Goal: Task Accomplishment & Management: Use online tool/utility

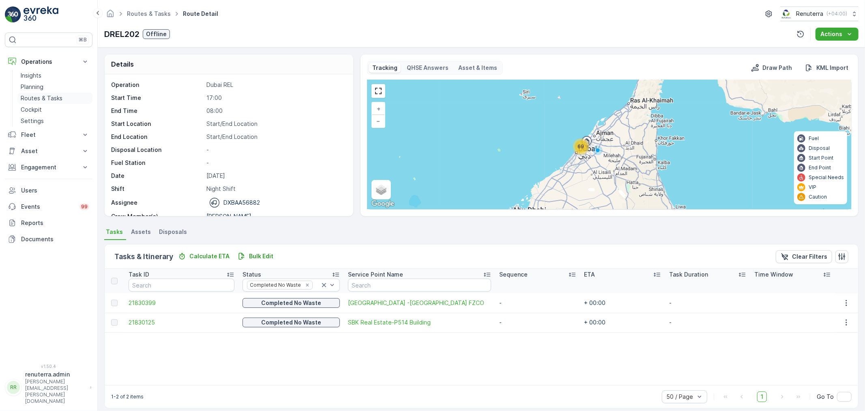
click at [53, 98] on p "Routes & Tasks" at bounding box center [42, 98] width 42 height 8
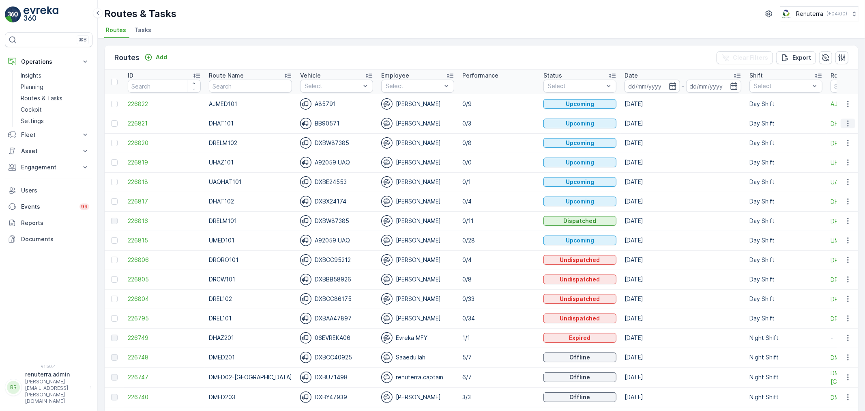
drag, startPoint x: 846, startPoint y: 121, endPoint x: 844, endPoint y: 126, distance: 5.1
click at [846, 122] on icon "button" at bounding box center [848, 123] width 8 height 8
click at [835, 166] on span "Change Assignee" at bounding box center [829, 169] width 47 height 8
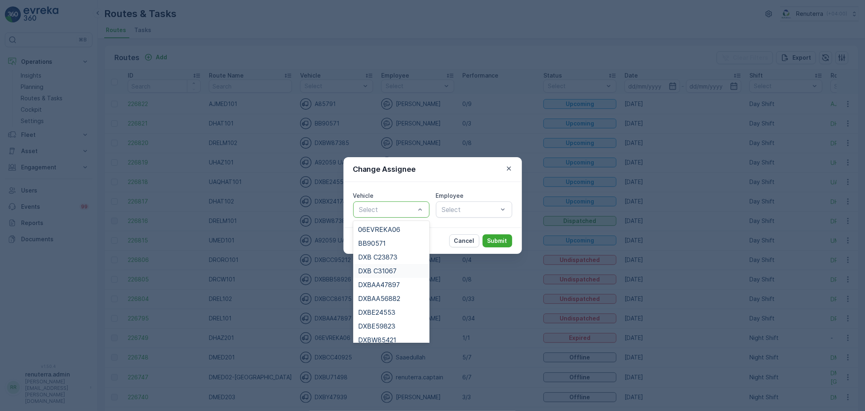
click at [391, 271] on span "DXB C31067" at bounding box center [377, 270] width 39 height 7
click at [391, 208] on div at bounding box center [388, 209] width 58 height 7
click at [398, 258] on div "DXB C23873" at bounding box center [391, 256] width 67 height 7
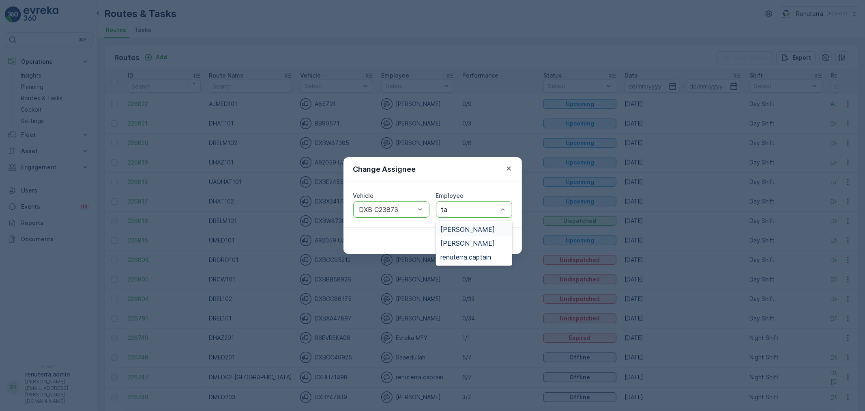
type input "taj"
drag, startPoint x: 475, startPoint y: 227, endPoint x: 493, endPoint y: 232, distance: 19.3
click at [475, 226] on span "Taj Muhammad" at bounding box center [468, 229] width 54 height 7
click at [497, 244] on p "Submit" at bounding box center [498, 240] width 20 height 8
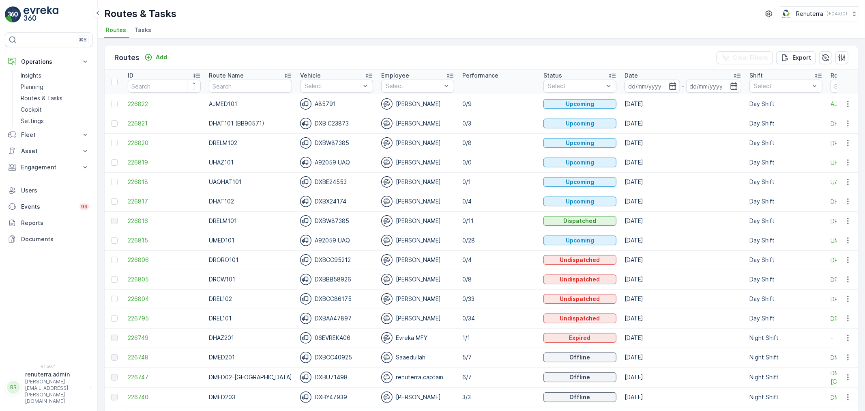
click at [338, 43] on div "Routes Add Clear Filters Export ID Route Name Vehicle Select Employee Select Pe…" at bounding box center [482, 225] width 768 height 372
click at [669, 90] on icon "button" at bounding box center [673, 86] width 8 height 8
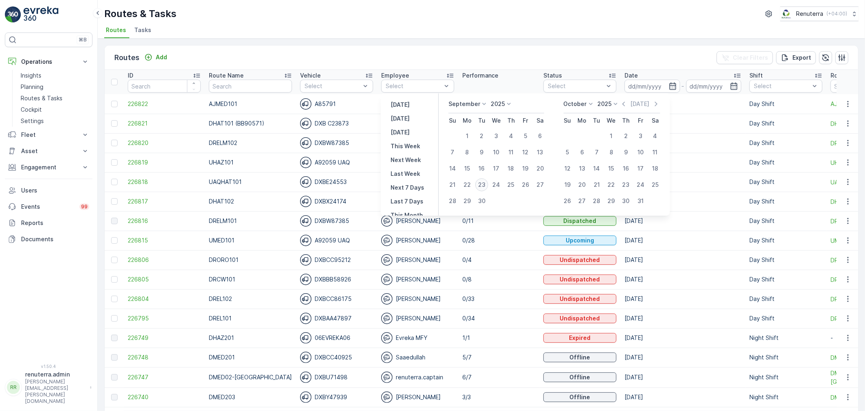
click at [484, 185] on div "23" at bounding box center [481, 184] width 13 height 13
type input "[DATE]"
click at [484, 185] on div "23" at bounding box center [481, 184] width 13 height 13
click at [470, 185] on div "22" at bounding box center [467, 184] width 13 height 13
type input "[DATE]"
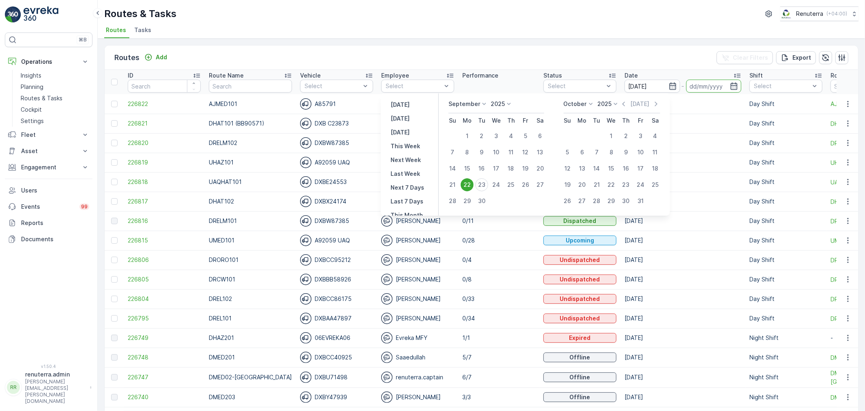
click at [470, 185] on div "22" at bounding box center [467, 184] width 13 height 13
type input "[DATE]"
click at [470, 184] on p "0/1" at bounding box center [498, 182] width 73 height 8
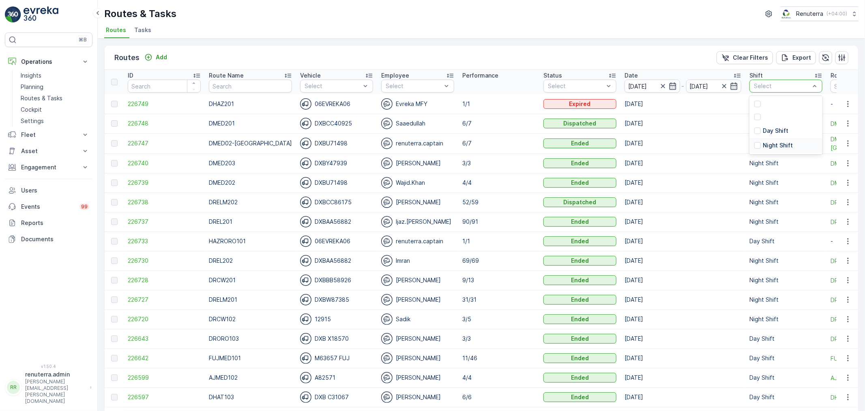
click at [763, 143] on p "Night Shift" at bounding box center [778, 145] width 30 height 8
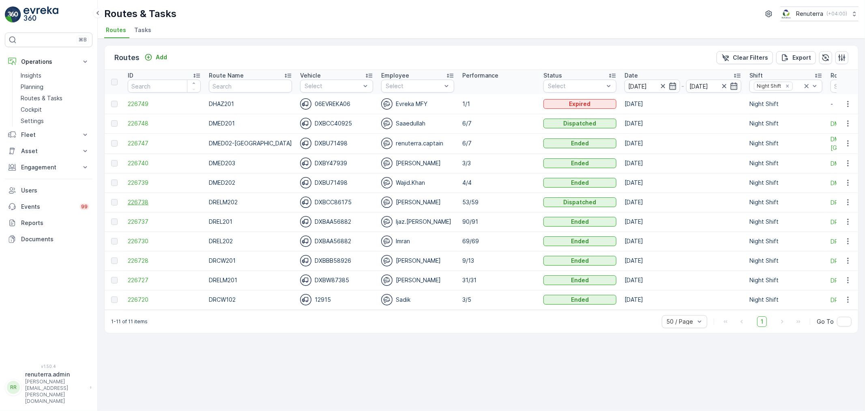
click at [135, 202] on span "226738" at bounding box center [164, 202] width 73 height 8
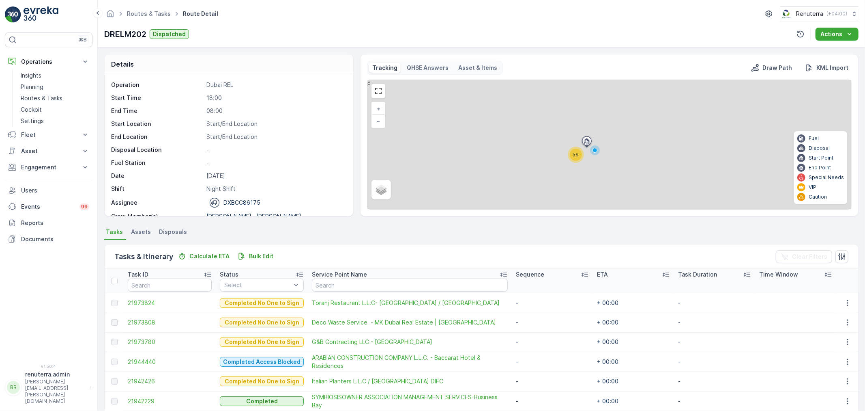
scroll to position [135, 0]
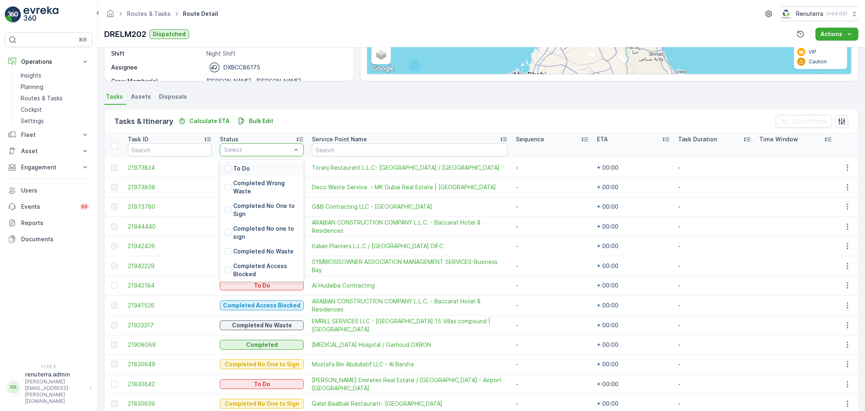
click at [249, 168] on p "To Do" at bounding box center [241, 168] width 17 height 8
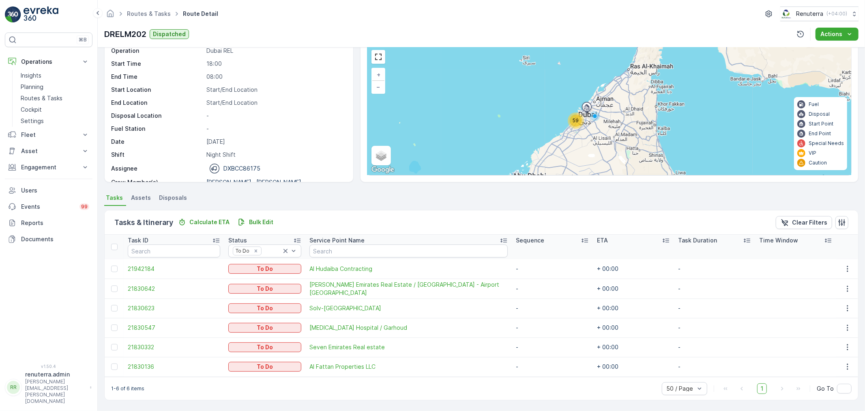
scroll to position [33, 0]
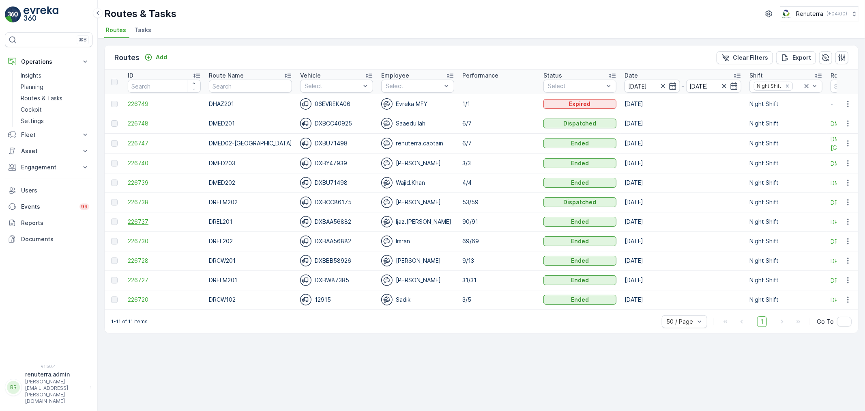
click at [134, 225] on span "226737" at bounding box center [164, 221] width 73 height 8
click at [134, 142] on span "226747" at bounding box center [164, 143] width 73 height 8
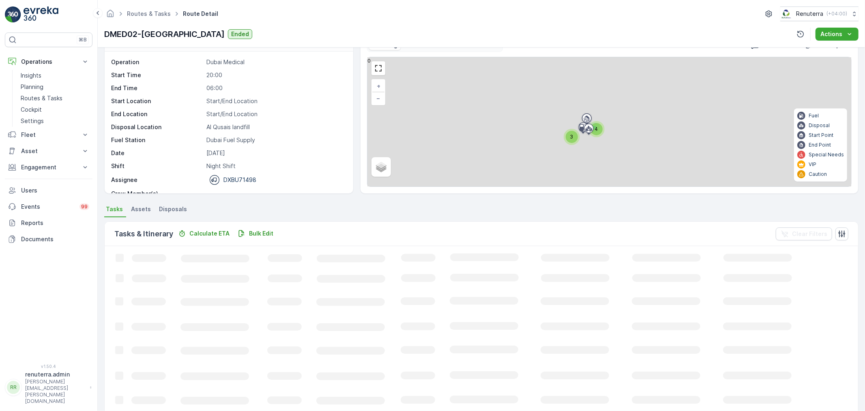
scroll to position [45, 0]
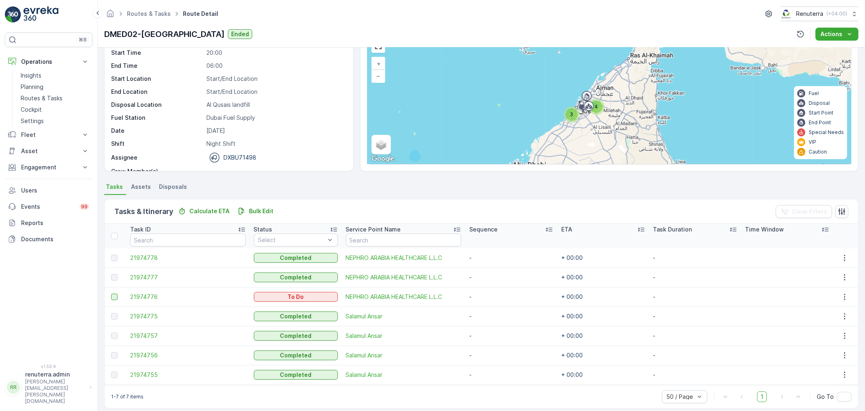
click at [115, 295] on div at bounding box center [114, 296] width 6 height 6
click at [111, 293] on input "checkbox" at bounding box center [111, 293] width 0 height 0
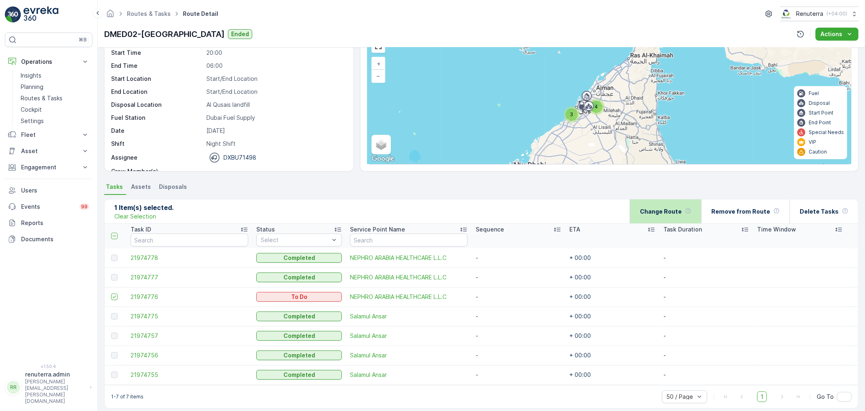
click at [682, 207] on p "Change Route" at bounding box center [661, 211] width 42 height 8
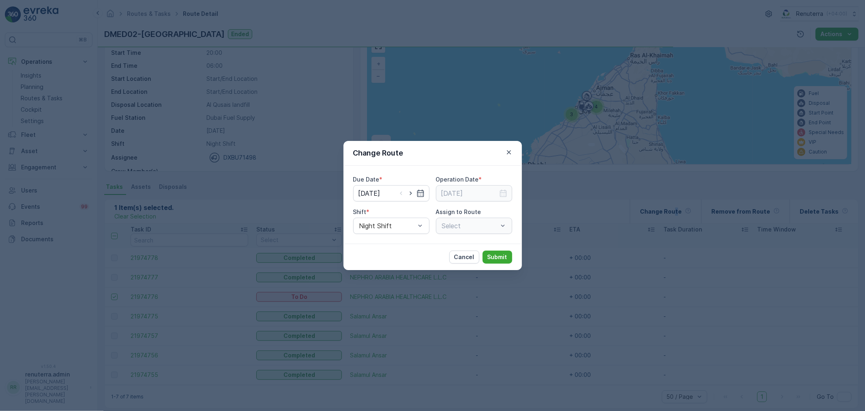
type input "[DATE]"
click at [412, 196] on icon "button" at bounding box center [411, 193] width 8 height 8
type input "[DATE]"
click at [503, 193] on icon "button" at bounding box center [503, 193] width 8 height 8
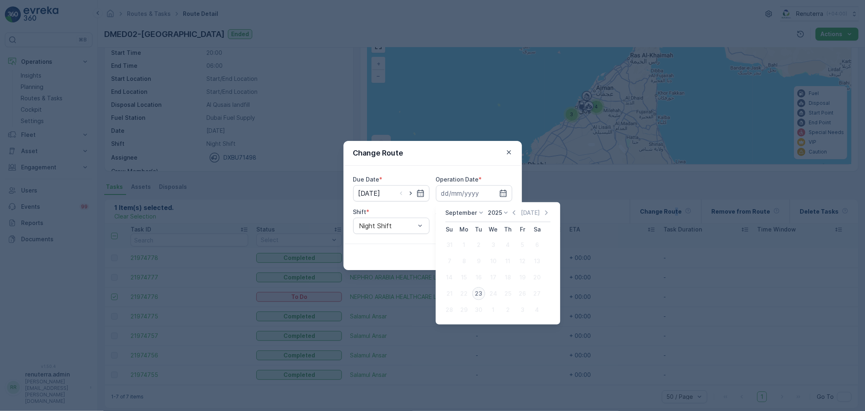
click at [479, 293] on div "23" at bounding box center [478, 293] width 13 height 13
type input "[DATE]"
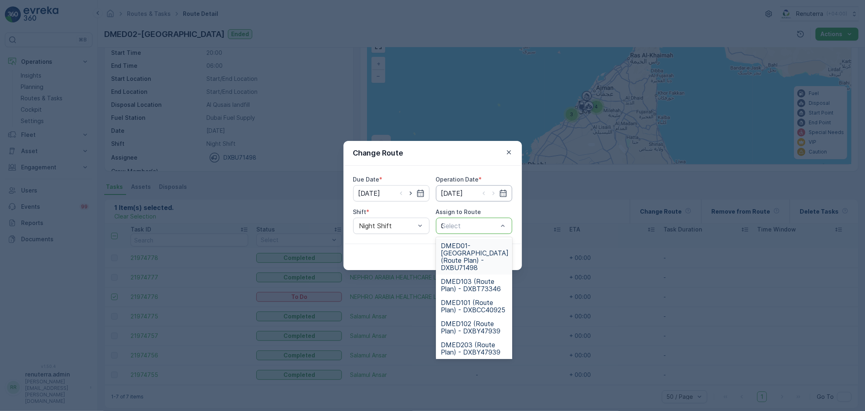
type input "02"
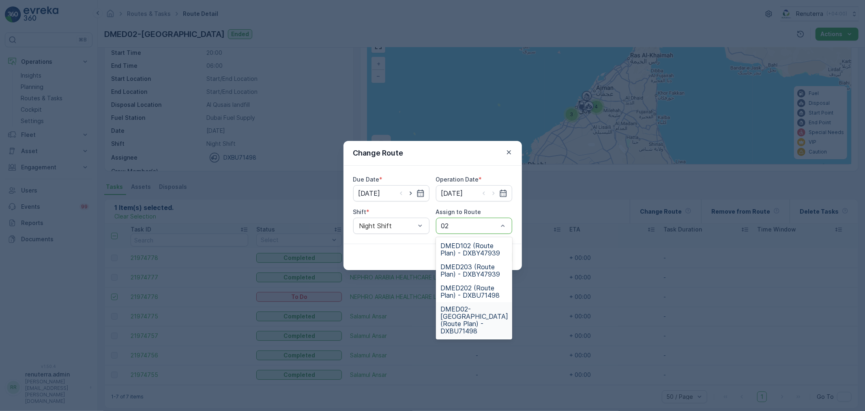
click at [465, 316] on span "DMED02-Khawaneej Yard (Route Plan) - DXBU71498" at bounding box center [475, 319] width 68 height 29
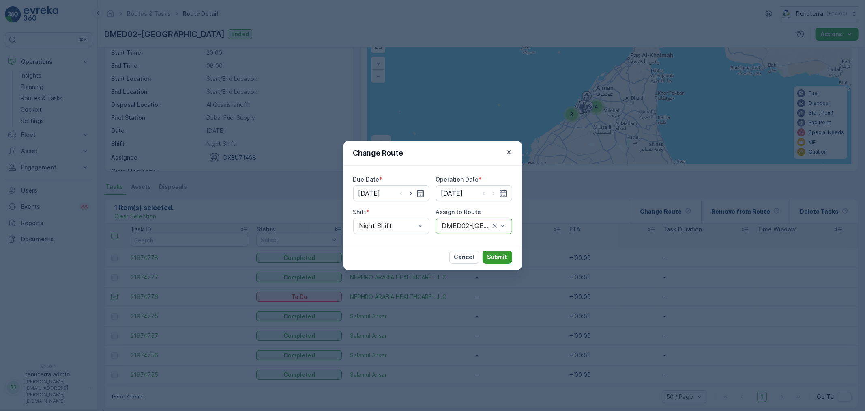
click at [499, 256] on p "Submit" at bounding box center [498, 257] width 20 height 8
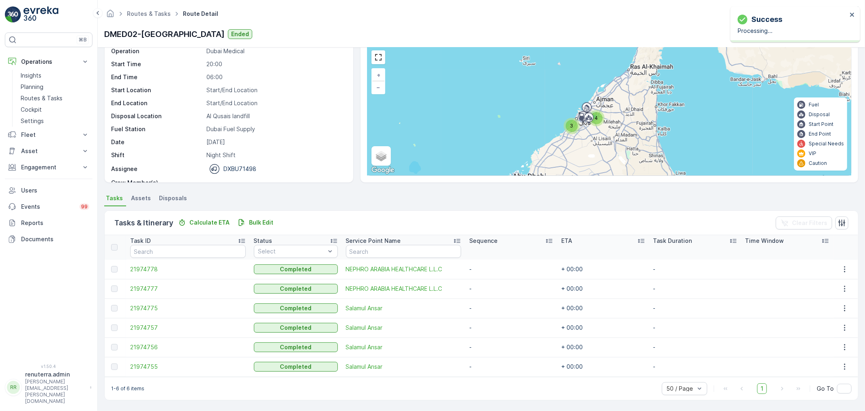
scroll to position [33, 0]
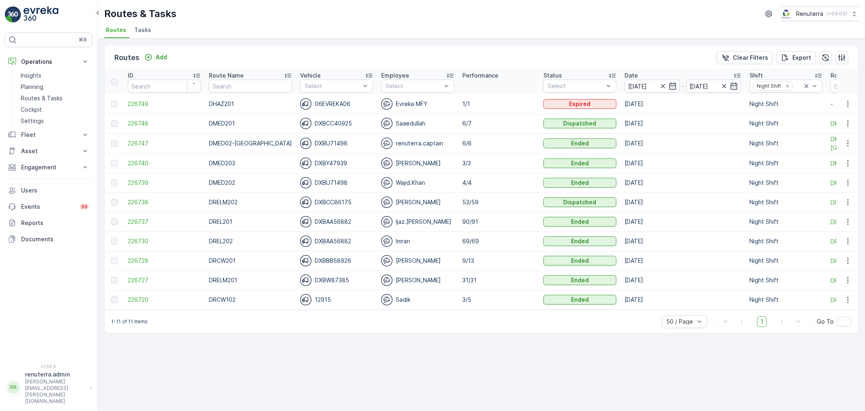
click at [144, 28] on span "Tasks" at bounding box center [142, 30] width 17 height 8
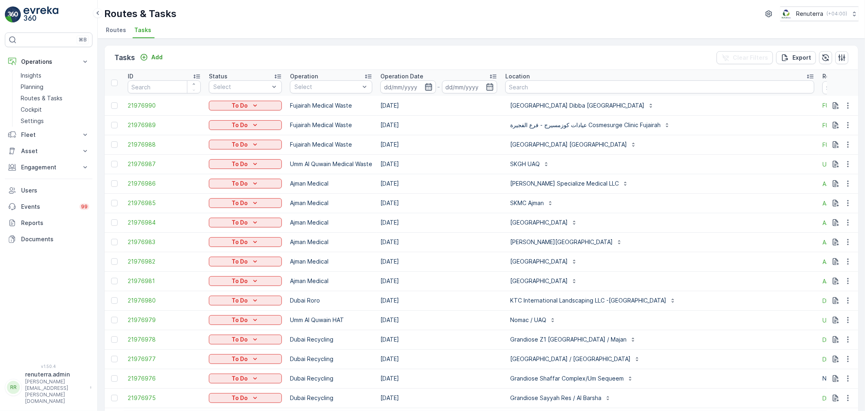
click at [425, 85] on icon "button" at bounding box center [429, 87] width 8 height 8
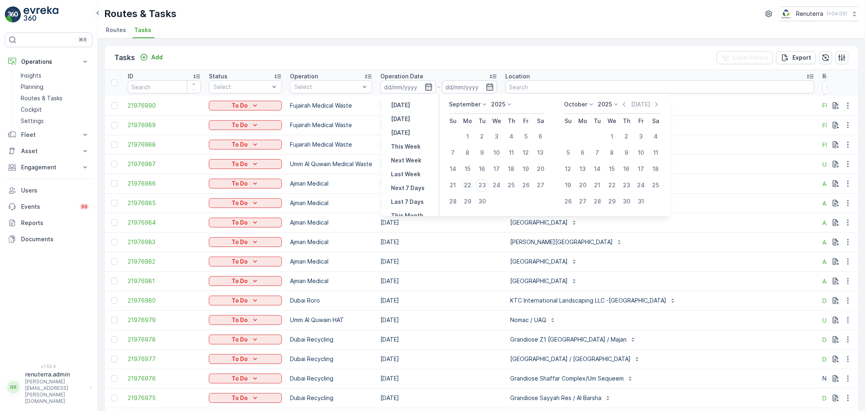
click at [471, 185] on div "22" at bounding box center [467, 184] width 13 height 13
type input "[DATE]"
click at [471, 185] on div "22" at bounding box center [467, 184] width 13 height 13
type input "[DATE]"
click at [471, 185] on div "22" at bounding box center [467, 184] width 13 height 13
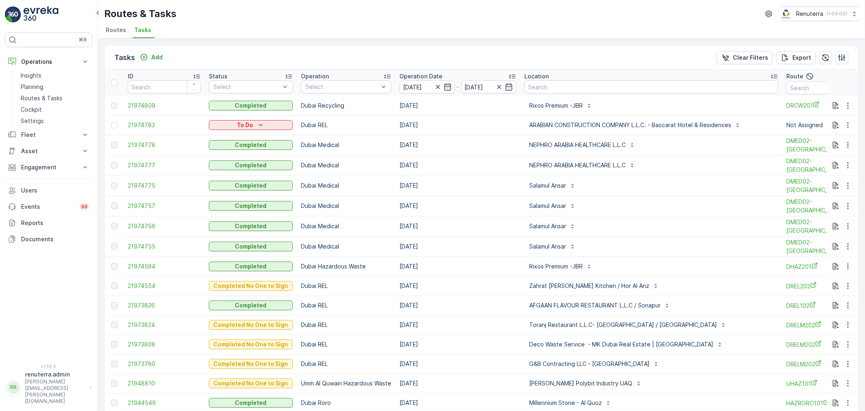
click at [493, 213] on td "[DATE]" at bounding box center [458, 206] width 125 height 20
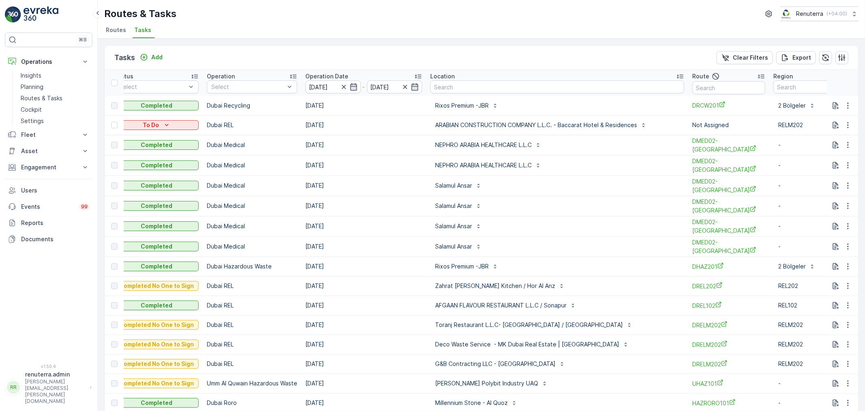
click at [371, 254] on td "[DATE]" at bounding box center [363, 246] width 125 height 20
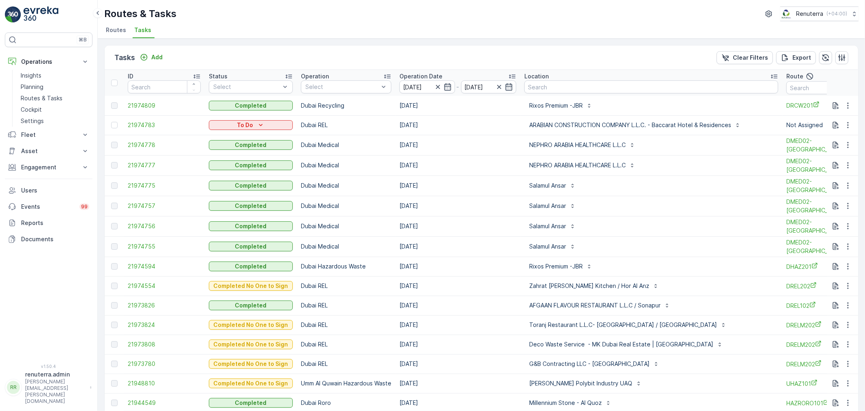
drag, startPoint x: 318, startPoint y: 78, endPoint x: 481, endPoint y: 56, distance: 164.6
click at [481, 56] on div "Tasks Add Clear Filters Export" at bounding box center [482, 57] width 754 height 24
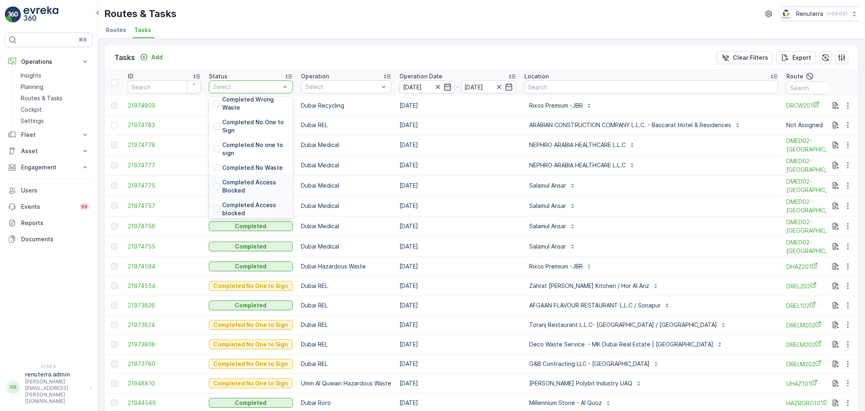
scroll to position [45, 0]
click at [259, 160] on p "Completed Access Blocked" at bounding box center [255, 162] width 66 height 16
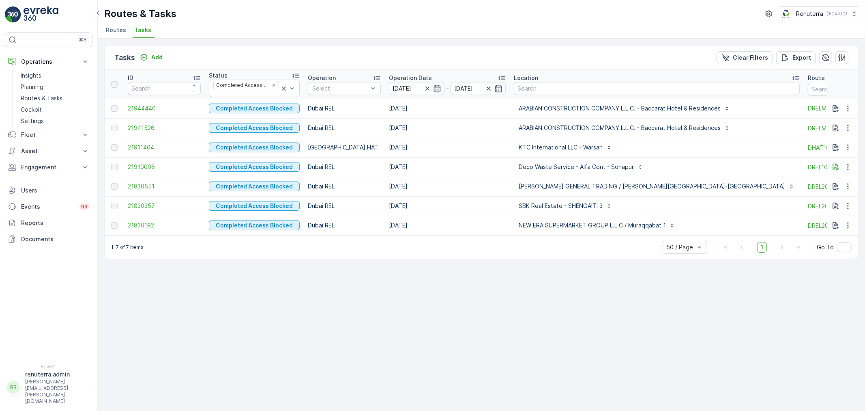
drag, startPoint x: 317, startPoint y: 240, endPoint x: 456, endPoint y: 240, distance: 138.7
click at [451, 243] on div "1-7 of 7 items 50 / Page 1 Go To" at bounding box center [482, 246] width 754 height 23
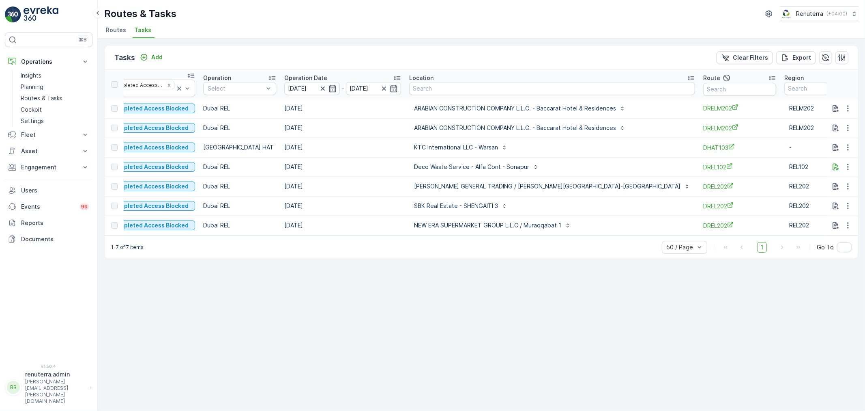
scroll to position [0, 113]
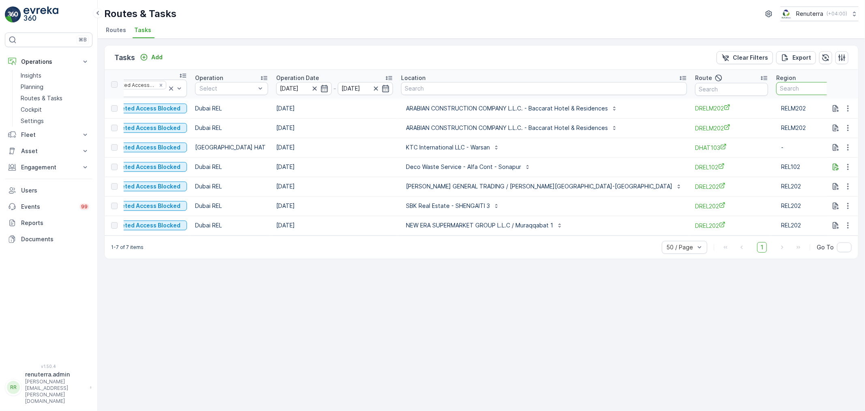
click at [776, 87] on input "text" at bounding box center [812, 88] width 73 height 13
type input "2"
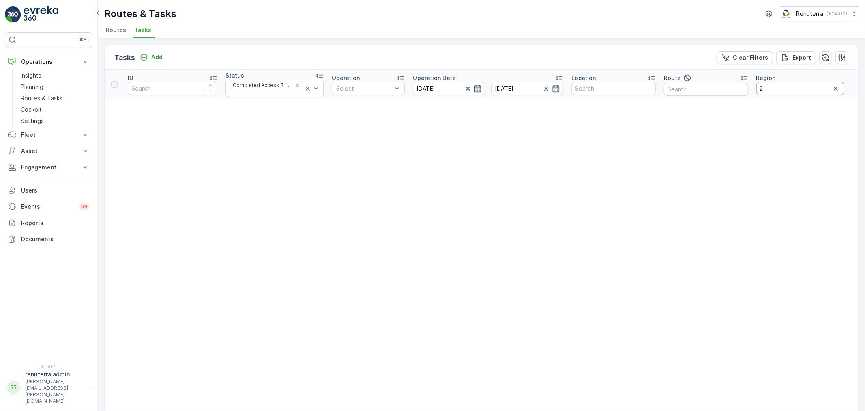
click at [777, 88] on input "2" at bounding box center [801, 88] width 88 height 13
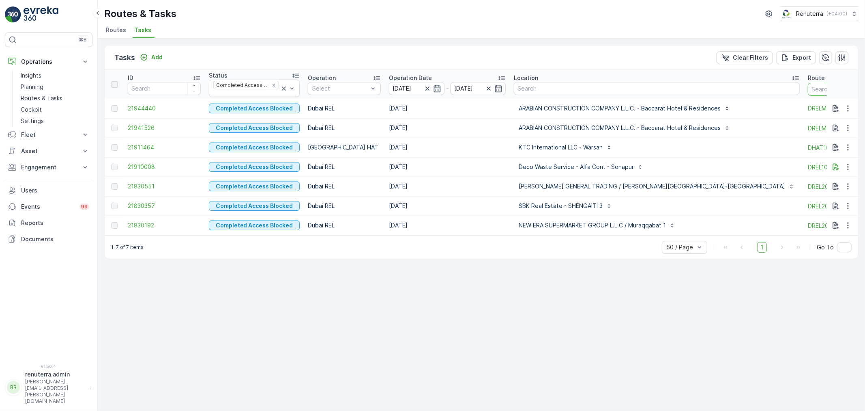
click at [808, 89] on input "text" at bounding box center [844, 89] width 73 height 13
type input "2"
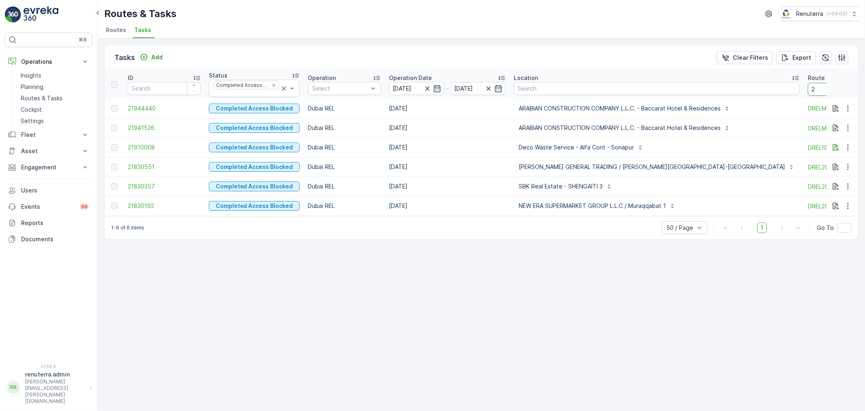
drag, startPoint x: 795, startPoint y: 91, endPoint x: 790, endPoint y: 70, distance: 22.2
click at [804, 79] on th "Route 2" at bounding box center [844, 84] width 81 height 29
type input "202"
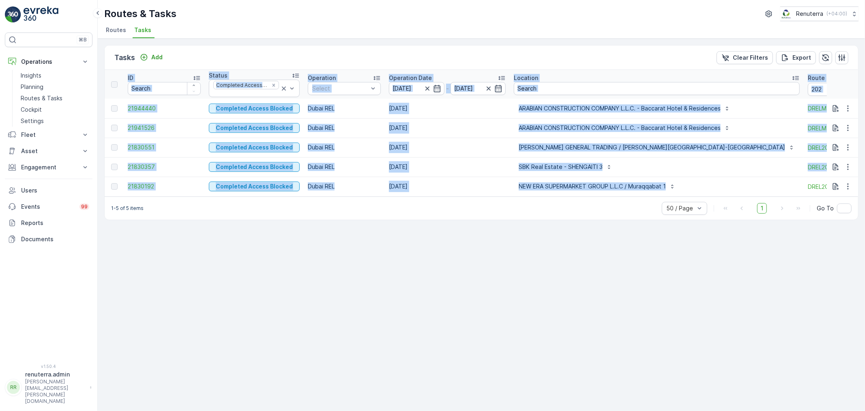
drag, startPoint x: 683, startPoint y: 193, endPoint x: 713, endPoint y: 197, distance: 30.6
click at [713, 196] on div "ID Status Completed Access Blocked Operation Select Operation Date 22.09.2025 -…" at bounding box center [482, 133] width 754 height 127
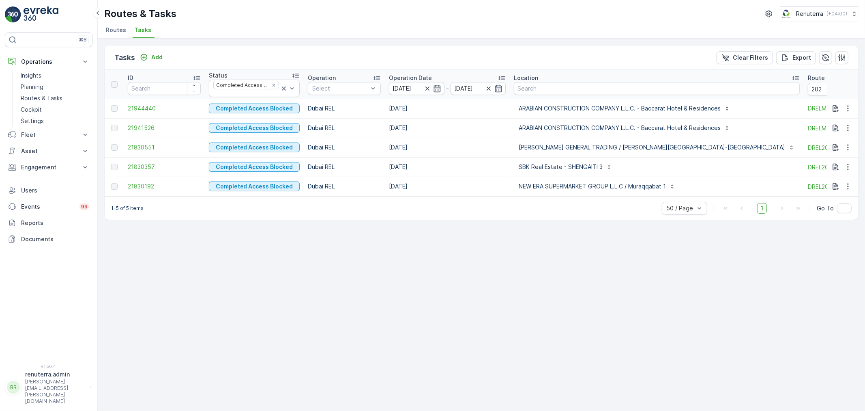
click at [528, 250] on div "Tasks Add Clear Filters Export ID Status Completed Access Blocked Operation Sel…" at bounding box center [482, 225] width 768 height 372
click at [560, 107] on p "ARABIAN CONSTRUCTION COMPANY L.L.C. - Baccarat Hotel & Residences" at bounding box center [620, 108] width 202 height 8
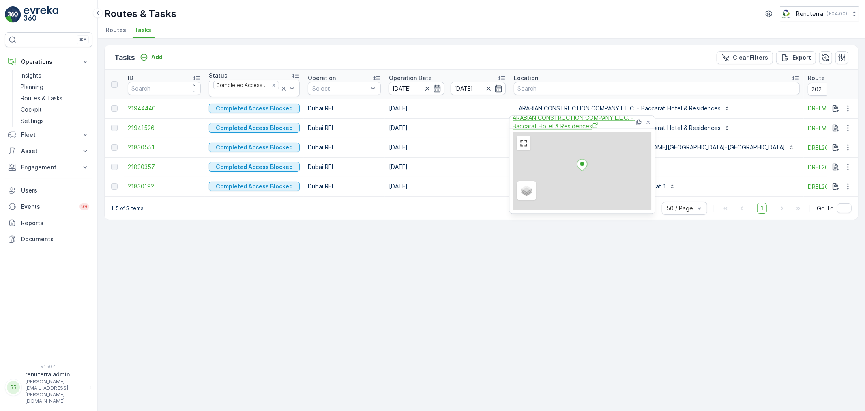
click at [546, 122] on span "ARABIAN CONSTRUCTION COMPANY L.L.C. - Baccarat Hotel & Residences" at bounding box center [574, 122] width 122 height 17
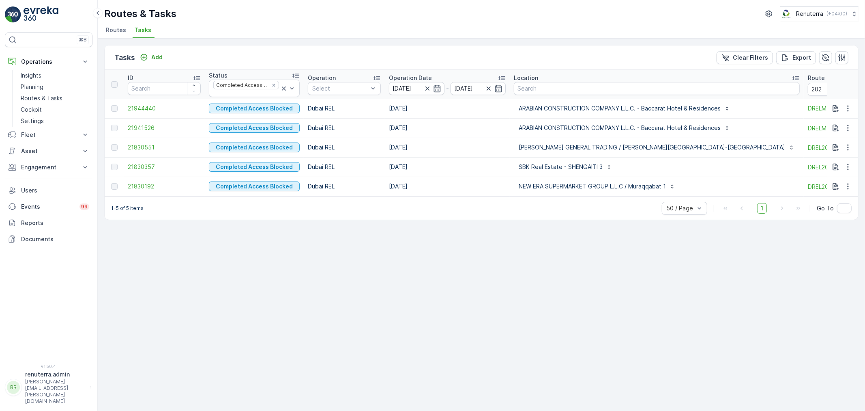
click at [391, 241] on div "Tasks Add Clear Filters Export ID Status Completed Access Blocked Operation Sel…" at bounding box center [482, 225] width 768 height 372
drag, startPoint x: 530, startPoint y: 195, endPoint x: 288, endPoint y: 165, distance: 244.0
click at [451, 191] on tr "21830192 Completed Access Blocked Dubai REL 22.09.2025 NEW ERA SUPERMARKET GROU…" at bounding box center [551, 185] width 893 height 19
click at [462, 271] on div "Tasks Add Clear Filters Export ID Status Completed Access Blocked Operation Sel…" at bounding box center [482, 225] width 768 height 372
click at [536, 148] on p "MOHAMED IBRAHIM OBAIDALLA GENERAL TRADING / Al Muragabath Building-Muraqqabat" at bounding box center [652, 147] width 267 height 8
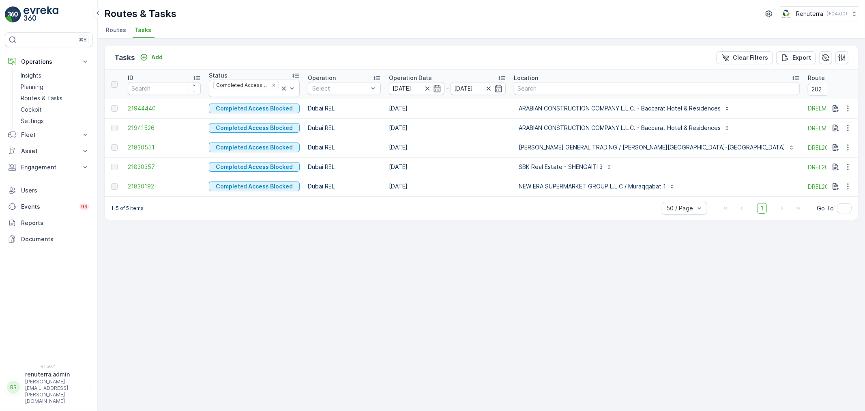
click at [399, 291] on div "Tasks Add Clear Filters Export ID Status Completed Access Blocked Operation Sel…" at bounding box center [482, 225] width 768 height 372
click at [583, 169] on p "SBK Real Estate - SHENGAITI 3" at bounding box center [561, 167] width 84 height 8
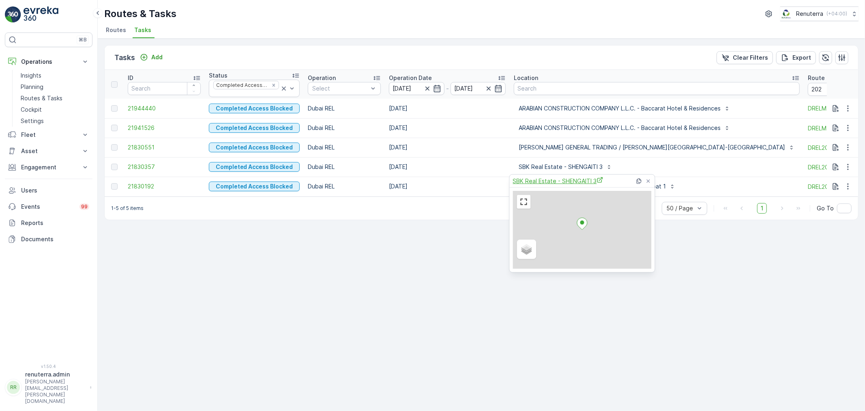
click at [573, 181] on span "SBK Real Estate - SHENGAITI 3" at bounding box center [558, 180] width 90 height 9
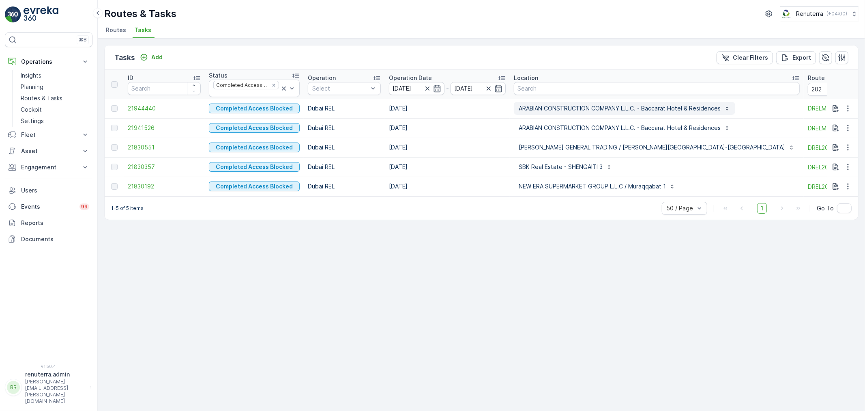
drag, startPoint x: 593, startPoint y: 112, endPoint x: 585, endPoint y: 114, distance: 9.0
click at [593, 112] on p "ARABIAN CONSTRUCTION COMPANY L.L.C. - Baccarat Hotel & Residences" at bounding box center [620, 108] width 202 height 8
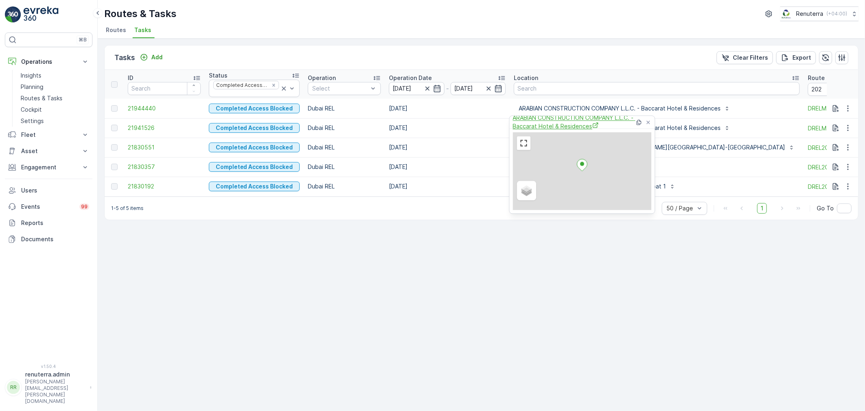
click at [554, 130] on span "ARABIAN CONSTRUCTION COMPANY L.L.C. - Baccarat Hotel & Residences" at bounding box center [574, 122] width 122 height 17
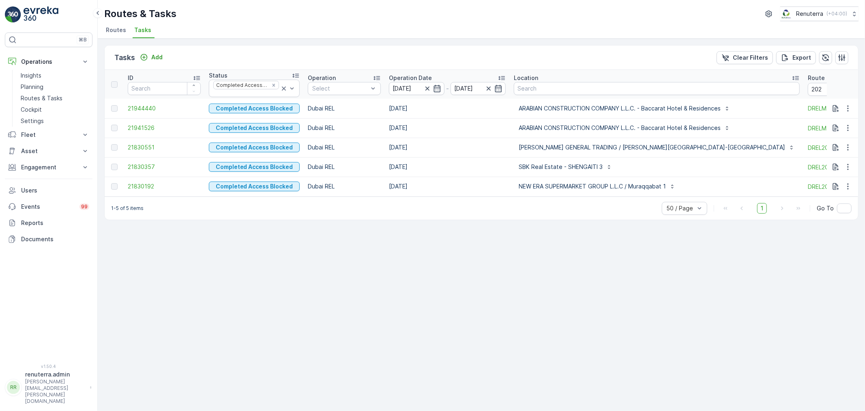
click at [560, 332] on div "Tasks Add Clear Filters Export ID Status Completed Access Blocked Operation Sel…" at bounding box center [482, 225] width 768 height 372
drag, startPoint x: 530, startPoint y: 195, endPoint x: 568, endPoint y: 209, distance: 40.7
click at [574, 205] on div "Tasks Add Clear Filters Export ID Status Completed Access Blocked Operation Sel…" at bounding box center [481, 132] width 755 height 175
click at [566, 229] on div "Tasks Add Clear Filters Export ID Status Completed Access Blocked Operation Sel…" at bounding box center [482, 225] width 768 height 372
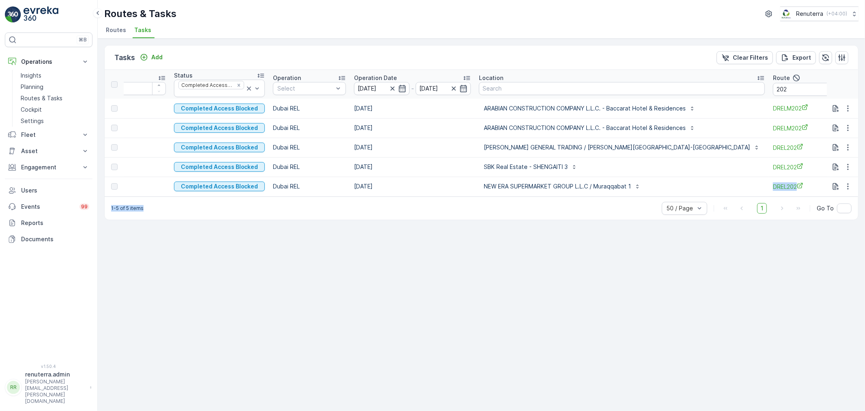
scroll to position [0, 36]
click at [568, 263] on div "Tasks Add Clear Filters Export ID Status Completed Access Blocked Operation Sel…" at bounding box center [482, 225] width 768 height 372
click at [744, 301] on div "Tasks Add Clear Filters Export ID Status Completed Access Blocked Operation Sel…" at bounding box center [482, 225] width 768 height 372
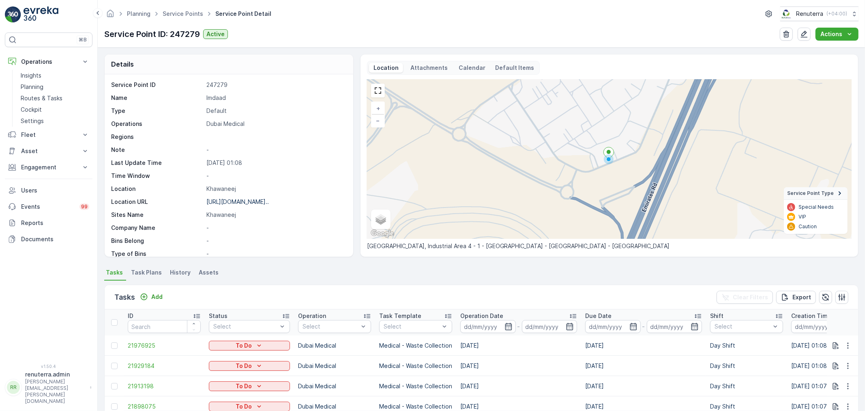
click at [63, 327] on div "⌘B Operations Insights Planning Routes & Tasks Cockpit Settings Fleet Live Trac…" at bounding box center [49, 192] width 88 height 321
click at [623, 288] on div "Tasks Add Clear Filters Export" at bounding box center [482, 297] width 754 height 24
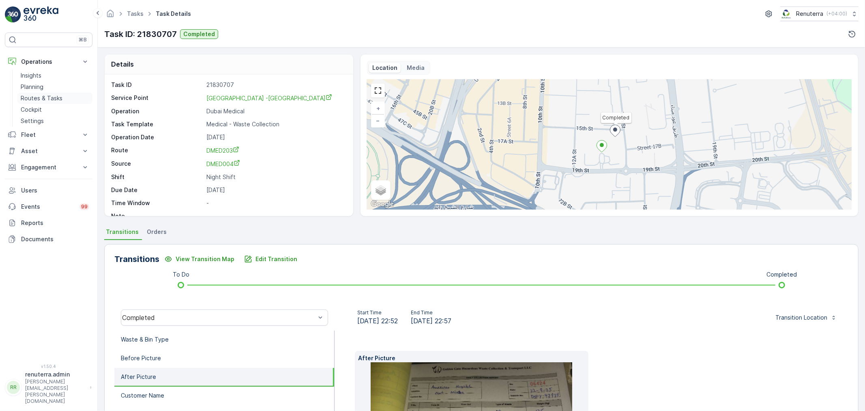
click at [51, 95] on p "Routes & Tasks" at bounding box center [42, 98] width 42 height 8
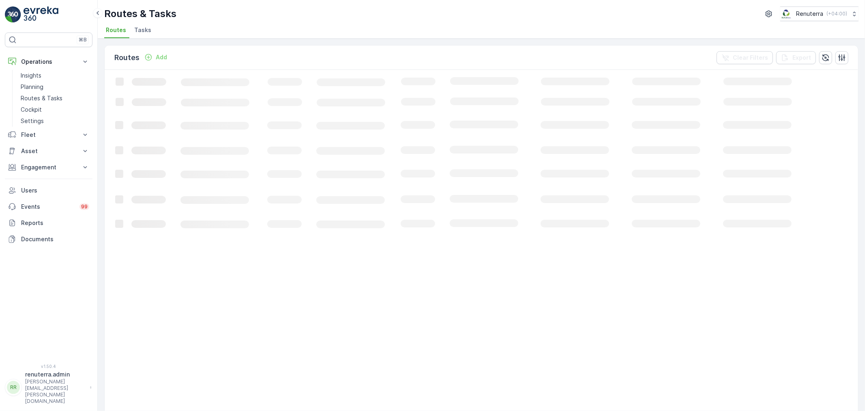
click at [134, 27] on span "Tasks" at bounding box center [142, 30] width 17 height 8
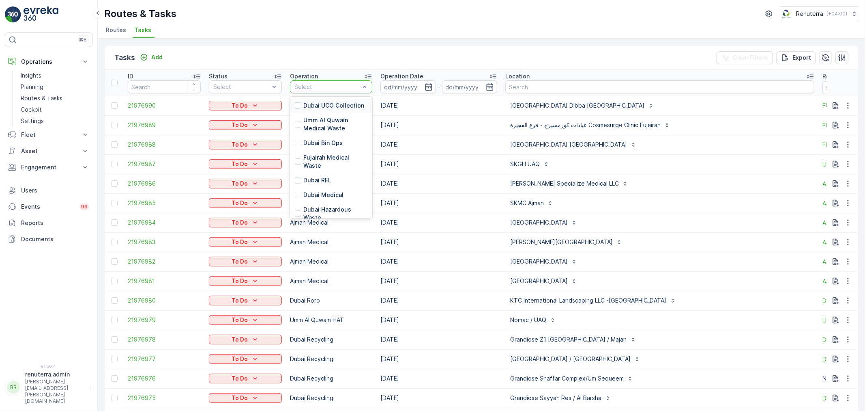
drag, startPoint x: 329, startPoint y: 83, endPoint x: 331, endPoint y: 100, distance: 17.1
click at [331, 191] on p "Dubai Medical" at bounding box center [323, 195] width 40 height 8
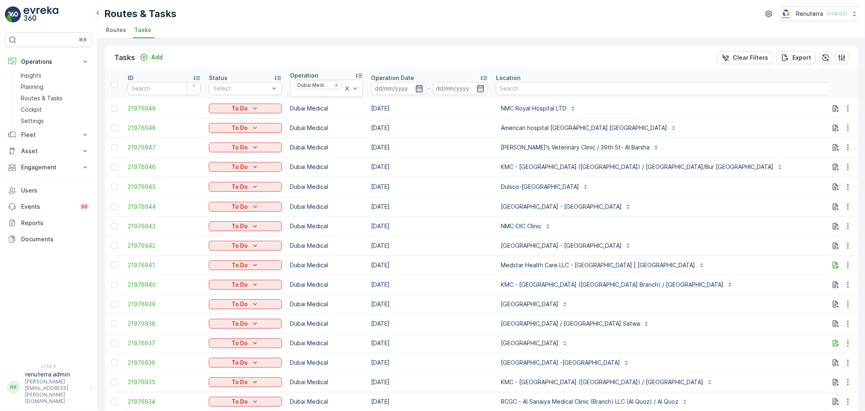
click at [418, 89] on icon "button" at bounding box center [419, 88] width 8 height 8
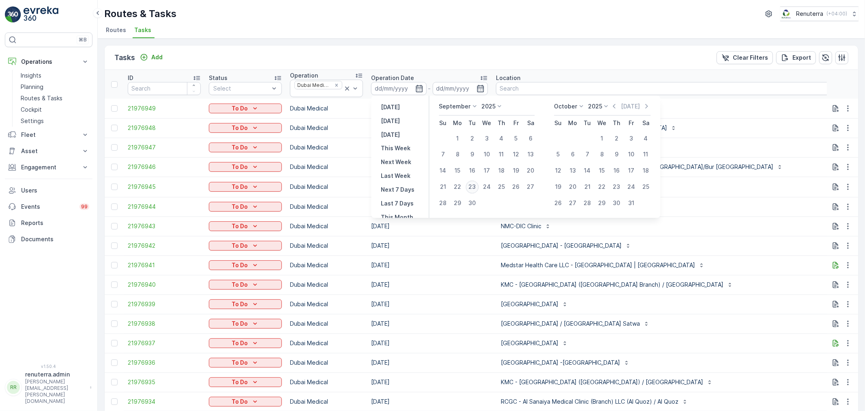
click at [475, 187] on div "23" at bounding box center [472, 187] width 13 height 13
type input "[DATE]"
click at [475, 187] on div "23" at bounding box center [472, 187] width 13 height 13
type input "[DATE]"
click at [475, 187] on div "23" at bounding box center [472, 187] width 13 height 13
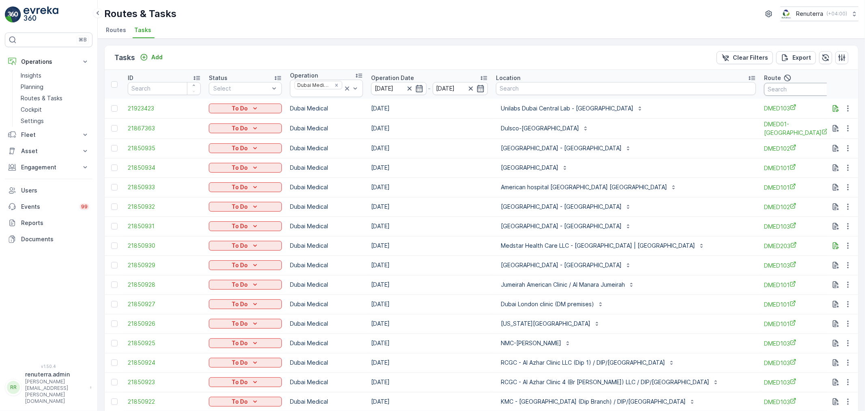
click at [764, 91] on input "text" at bounding box center [800, 89] width 73 height 13
type input "101"
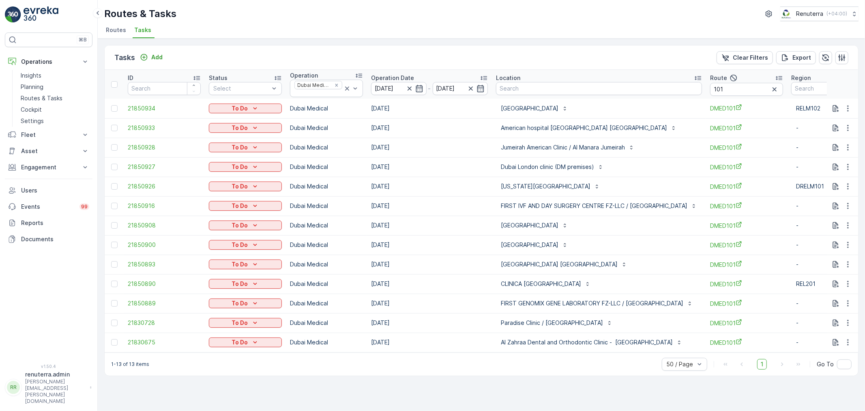
drag, startPoint x: 704, startPoint y: 350, endPoint x: 750, endPoint y: 355, distance: 46.5
click at [750, 352] on div "ID Status Select Operation Dubai Medical Operation Date 23.09.2025 - 23.09.2025…" at bounding box center [482, 211] width 754 height 282
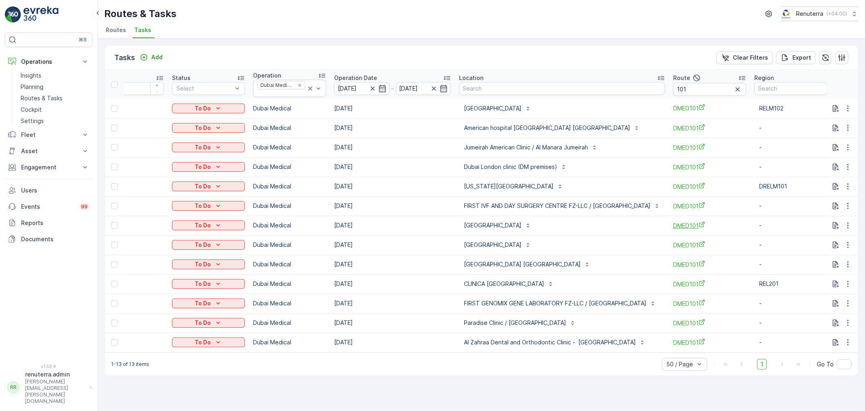
scroll to position [0, 38]
click at [705, 90] on input "101" at bounding box center [709, 89] width 73 height 13
type input "10"
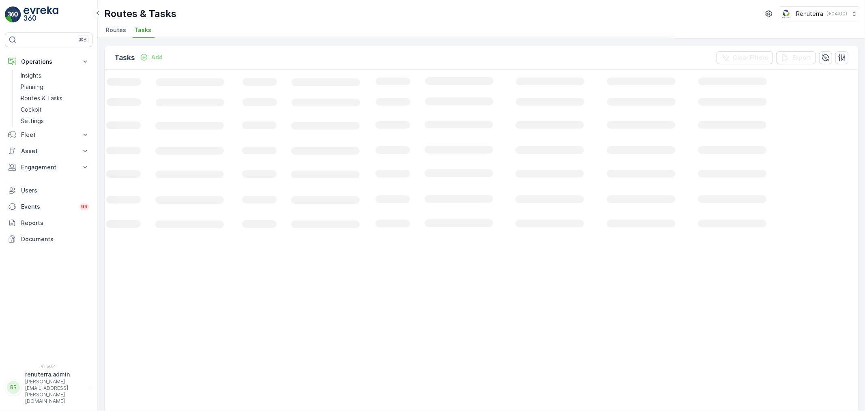
scroll to position [0, 27]
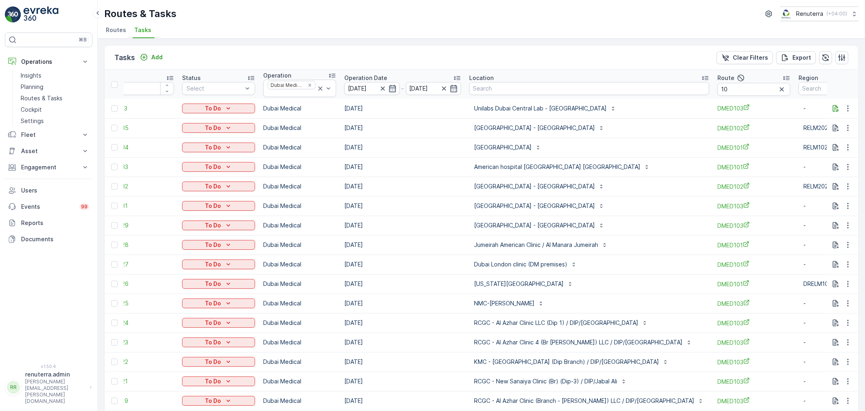
drag, startPoint x: 705, startPoint y: 90, endPoint x: 724, endPoint y: 91, distance: 19.5
click at [724, 91] on input "10" at bounding box center [754, 89] width 73 height 13
type input "102"
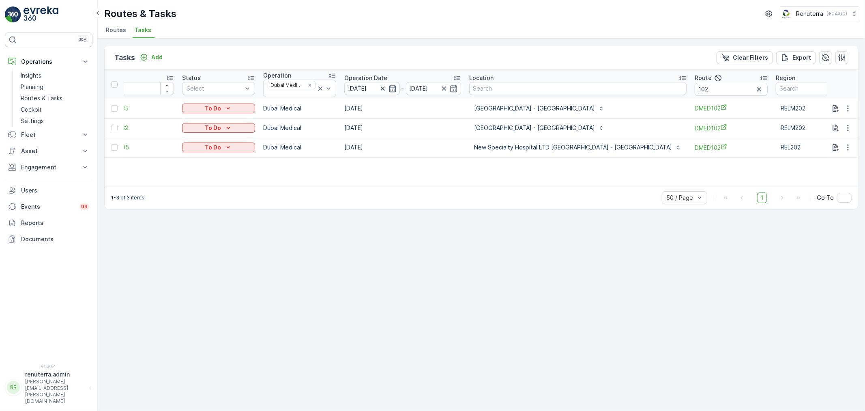
scroll to position [0, 17]
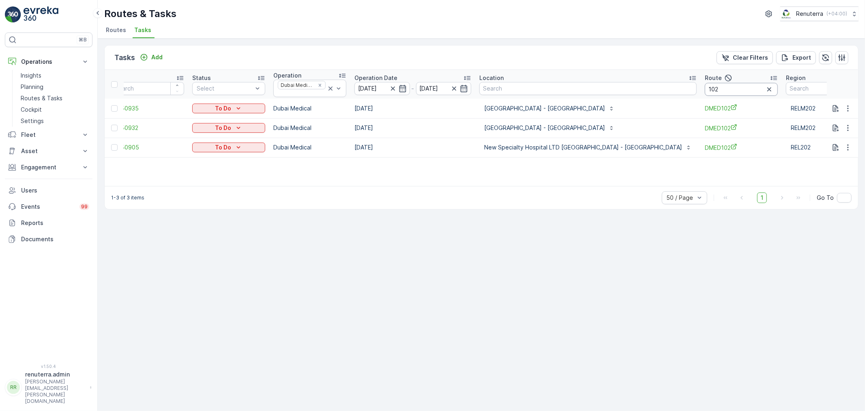
click at [705, 88] on input "102" at bounding box center [741, 89] width 73 height 13
type input "103"
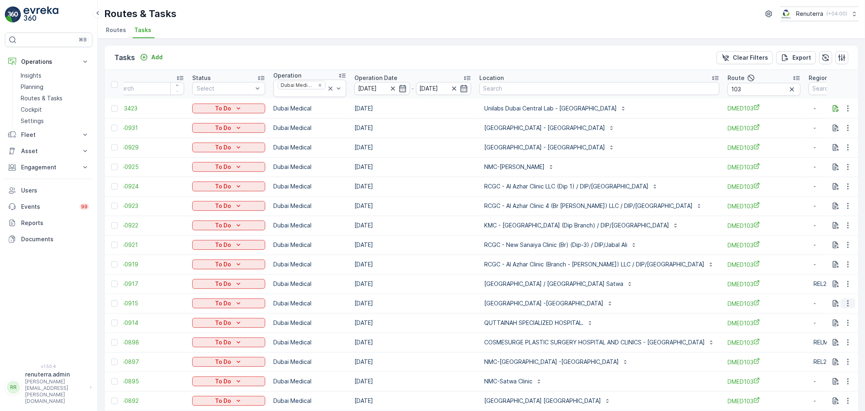
click at [849, 301] on icon "button" at bounding box center [848, 303] width 8 height 8
click at [826, 336] on span "Change Route" at bounding box center [827, 338] width 39 height 8
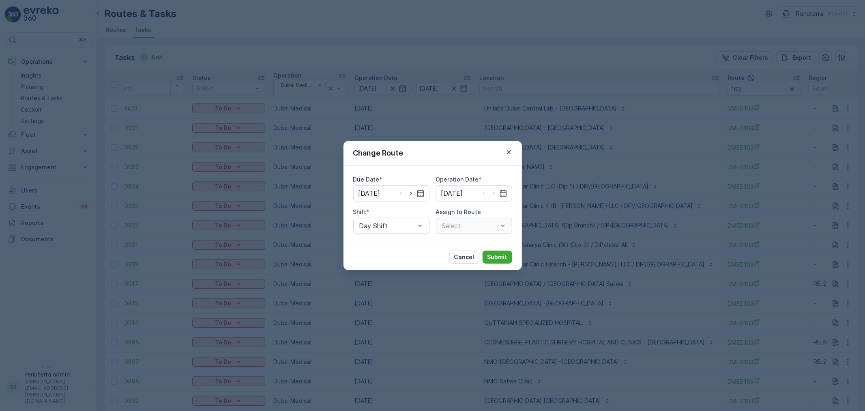
type input "[DATE]"
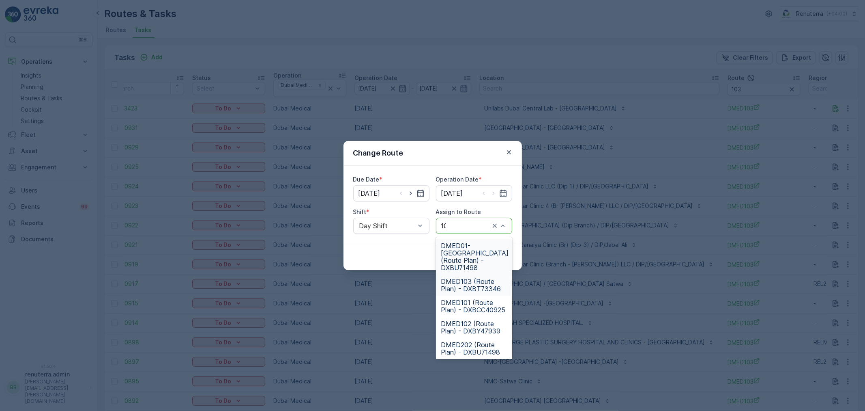
type input "102"
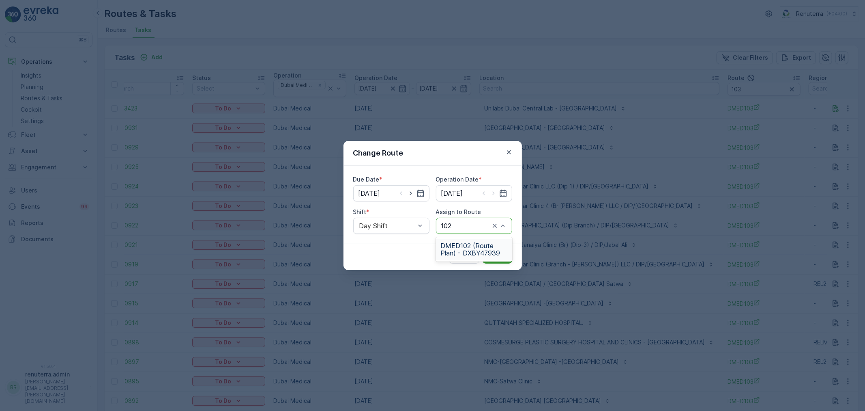
drag, startPoint x: 483, startPoint y: 240, endPoint x: 489, endPoint y: 252, distance: 13.6
click at [483, 240] on div "DMED102 (Route Plan) - DXBY47939" at bounding box center [474, 249] width 76 height 21
click at [494, 254] on p "Submit" at bounding box center [498, 257] width 20 height 8
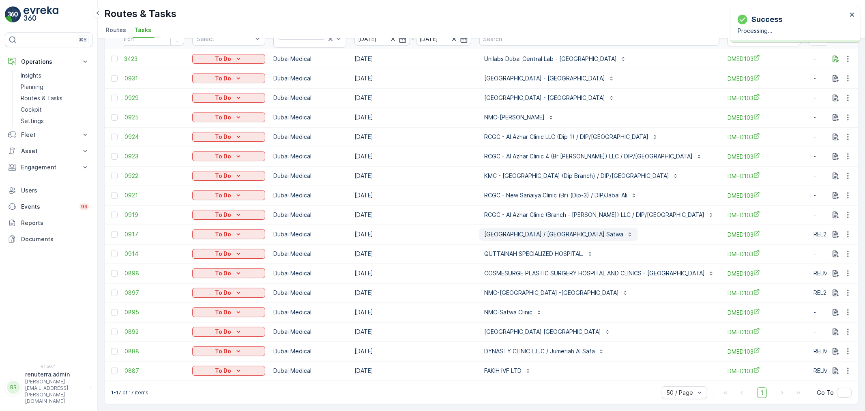
scroll to position [53, 0]
click at [850, 347] on icon "button" at bounding box center [848, 351] width 8 height 8
click at [836, 309] on span "Change Route" at bounding box center [827, 309] width 39 height 8
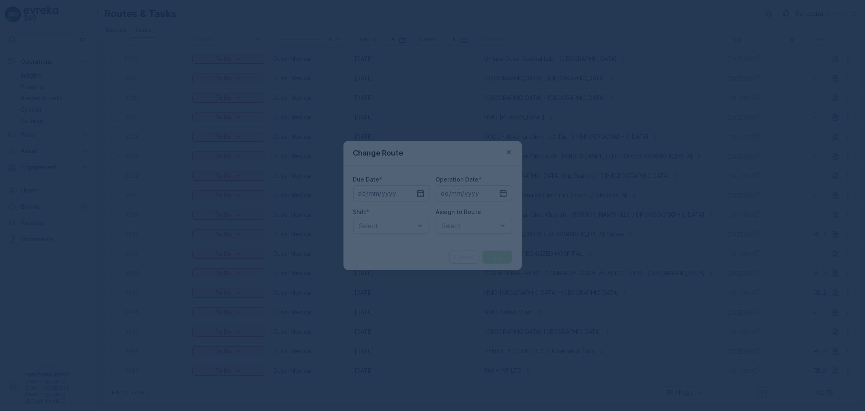
type input "[DATE]"
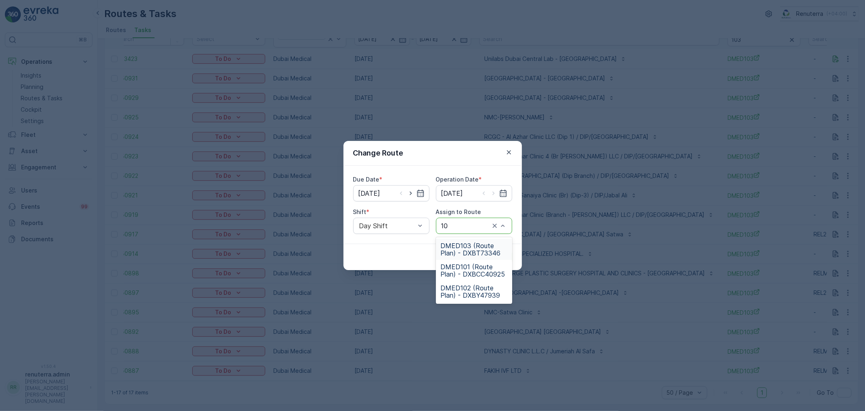
type input "101"
click at [469, 244] on span "DMED101 (Route Plan) - DXBCC40925" at bounding box center [474, 249] width 67 height 15
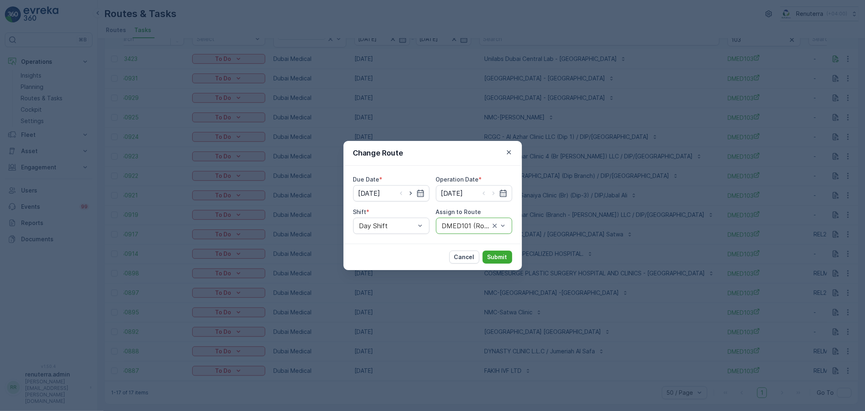
click at [482, 256] on div "Cancel Submit" at bounding box center [480, 256] width 63 height 13
click at [496, 255] on p "Submit" at bounding box center [498, 257] width 20 height 8
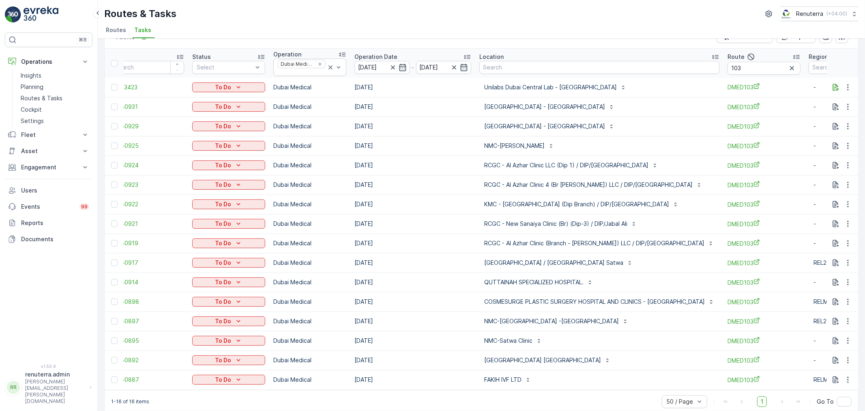
scroll to position [34, 0]
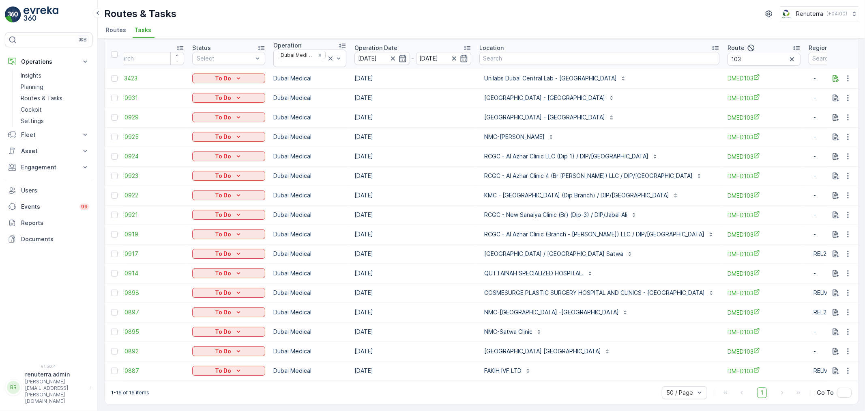
drag, startPoint x: 504, startPoint y: 381, endPoint x: 541, endPoint y: 381, distance: 36.5
click at [541, 381] on div "1-16 of 16 items 50 / Page 1 Go To" at bounding box center [482, 392] width 754 height 23
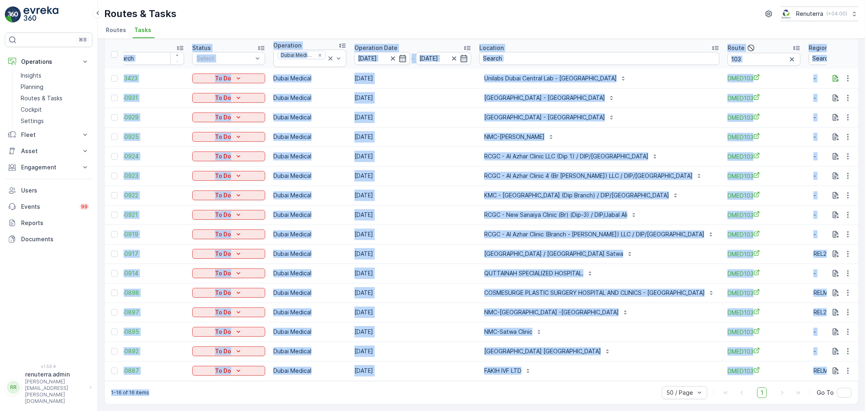
drag, startPoint x: 536, startPoint y: 380, endPoint x: 574, endPoint y: 378, distance: 38.2
click at [574, 378] on div "Tasks Add Clear Filters Export ID Status Select Operation Dubai Medical Operati…" at bounding box center [481, 209] width 755 height 389
click at [618, 387] on div "1-16 of 16 items 50 / Page 1 Go To" at bounding box center [482, 392] width 754 height 23
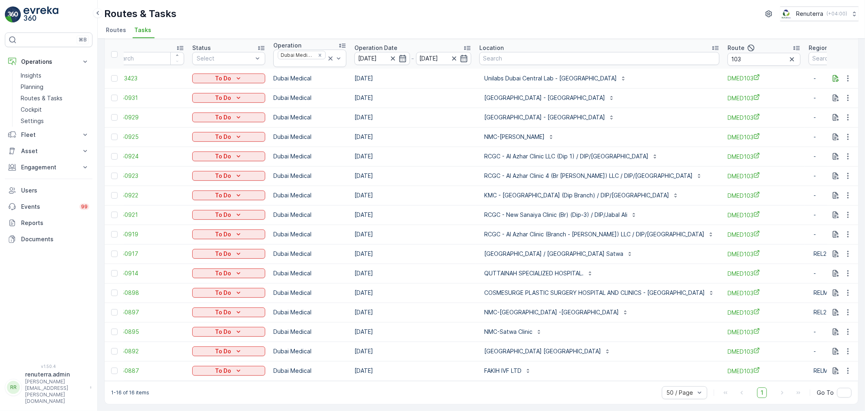
click at [626, 364] on div "FAKIH IVF LTD" at bounding box center [599, 370] width 240 height 13
click at [41, 88] on p "Planning" at bounding box center [32, 87] width 23 height 8
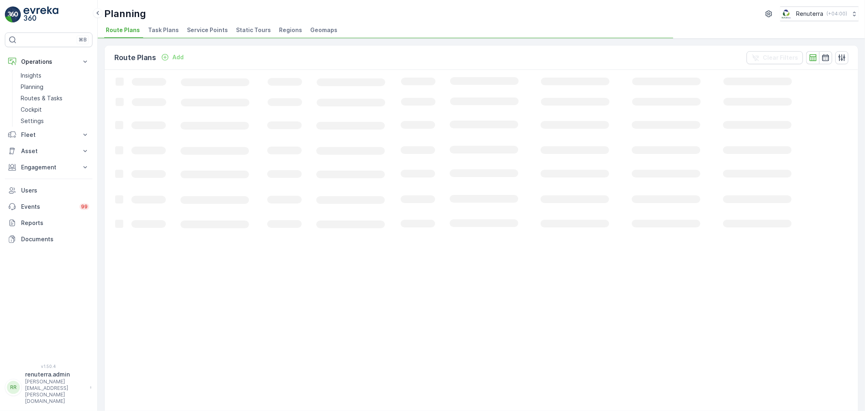
click at [188, 26] on div "Planning Renuterra ( +04:00 ) Route Plans Task Plans Service Points Static Tour…" at bounding box center [482, 19] width 768 height 39
drag, startPoint x: 188, startPoint y: 28, endPoint x: 191, endPoint y: 34, distance: 6.3
click at [188, 29] on span "Service Points" at bounding box center [207, 30] width 41 height 8
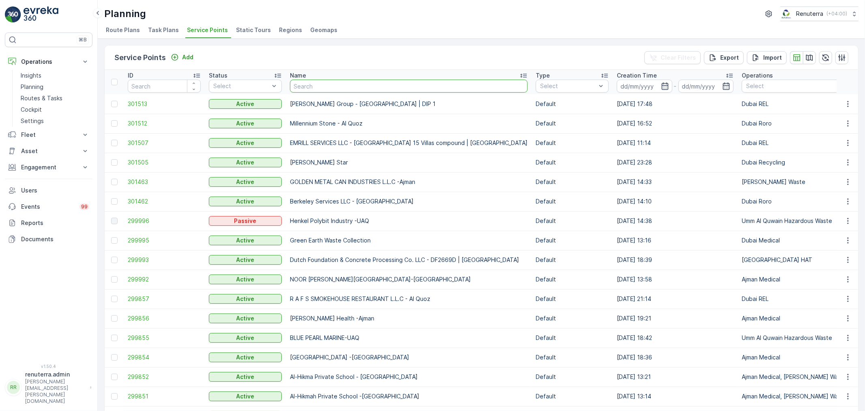
click at [314, 86] on input "text" at bounding box center [409, 86] width 238 height 13
type input "henk"
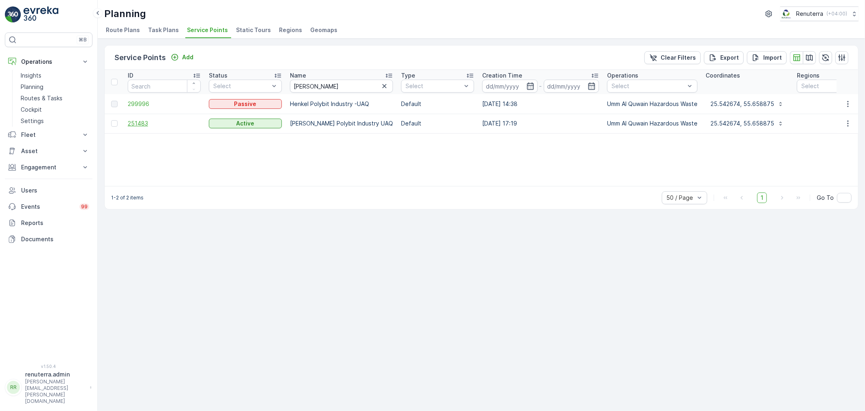
click at [139, 126] on span "251483" at bounding box center [164, 123] width 73 height 8
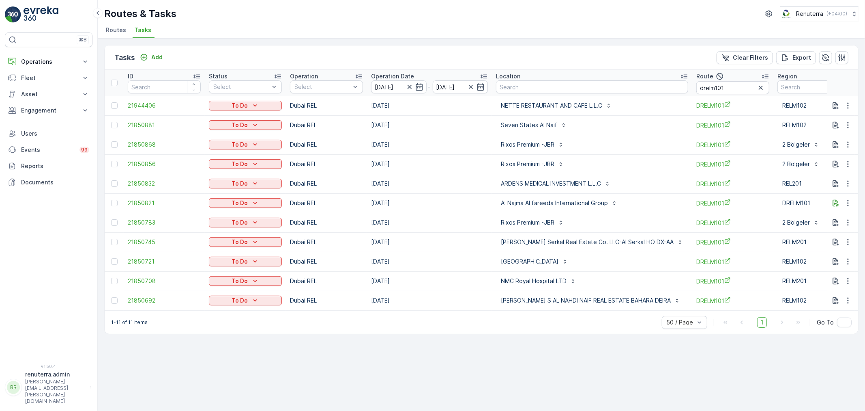
drag, startPoint x: 433, startPoint y: 314, endPoint x: 471, endPoint y: 316, distance: 38.2
click at [470, 315] on div "1-11 of 11 items 50 / Page 1 Go To" at bounding box center [482, 321] width 754 height 23
drag, startPoint x: 475, startPoint y: 355, endPoint x: 476, endPoint y: 333, distance: 21.9
click at [475, 354] on div "Tasks Add Clear Filters Export ID Status Select Operation Select Operation Date…" at bounding box center [482, 225] width 768 height 372
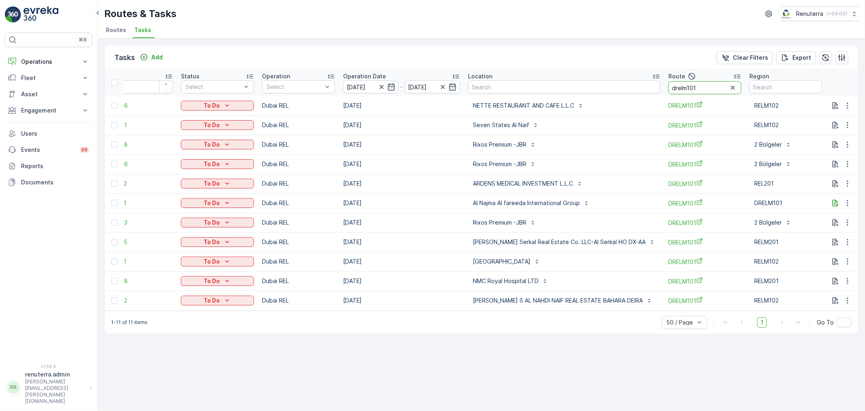
click at [702, 84] on input "drelm101" at bounding box center [705, 87] width 73 height 13
type input "drelm102"
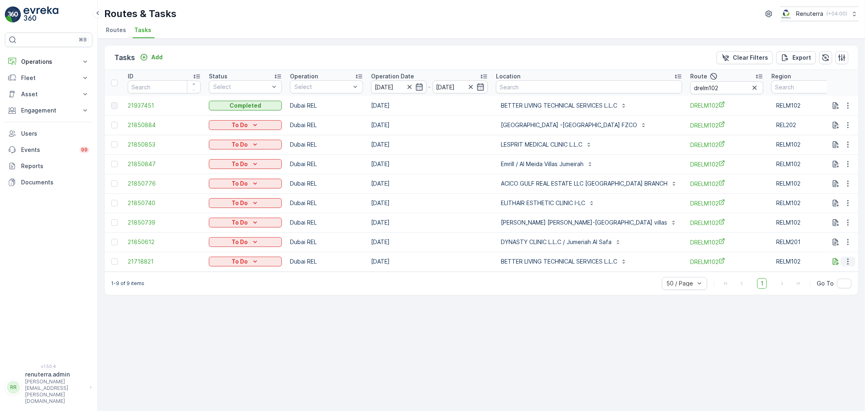
click at [848, 260] on icon "button" at bounding box center [847, 261] width 1 height 6
click at [541, 259] on p "BETTER LIVING TECHNICAL SERVICES L.L.C" at bounding box center [559, 261] width 116 height 8
click at [391, 303] on div "Tasks Add Clear Filters Export ID Status Select Operation Select Operation Date…" at bounding box center [482, 225] width 768 height 372
click at [853, 163] on button "button" at bounding box center [848, 164] width 15 height 10
click at [841, 197] on span "Change Route" at bounding box center [827, 198] width 39 height 8
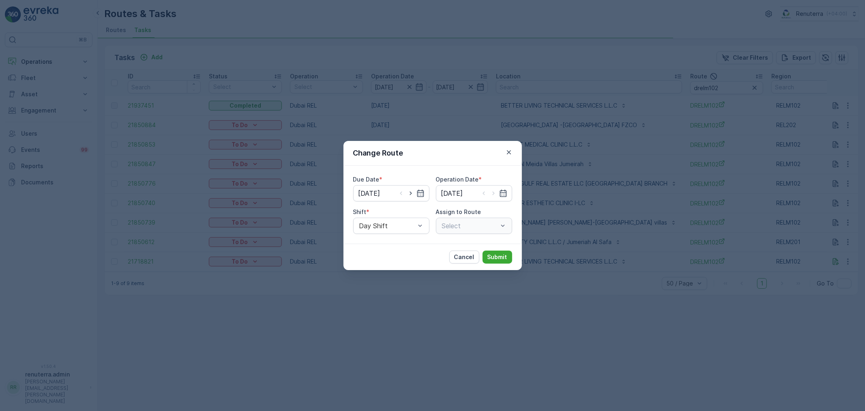
type input "[DATE]"
click at [459, 224] on div at bounding box center [470, 225] width 58 height 7
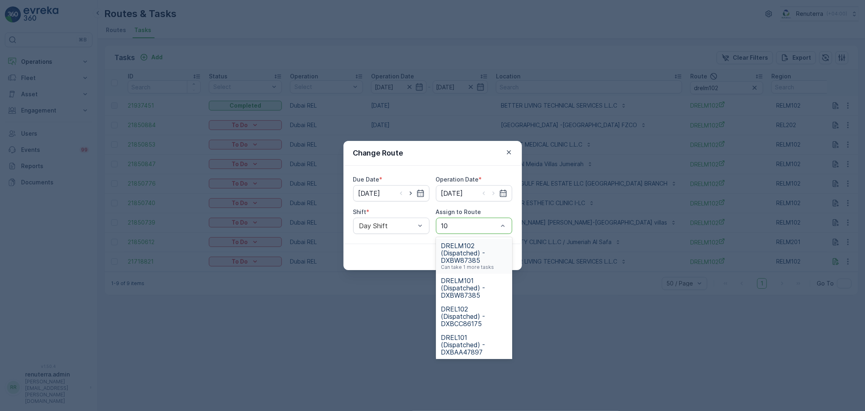
type input "101"
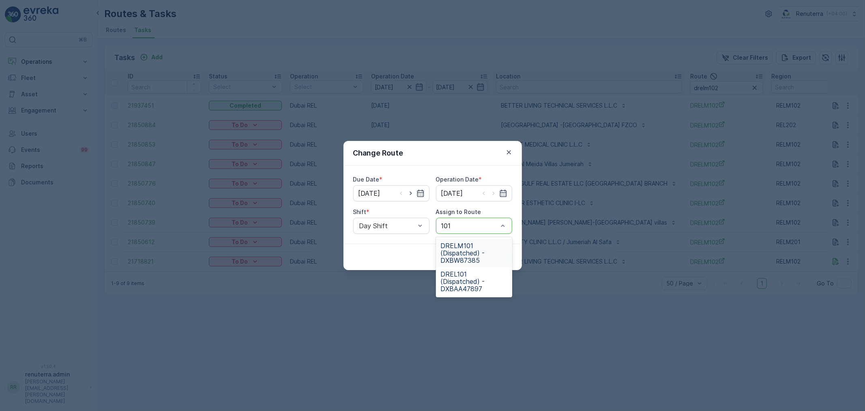
click at [473, 256] on span "DRELM101 (Dispatched) - DXBW87385" at bounding box center [474, 253] width 67 height 22
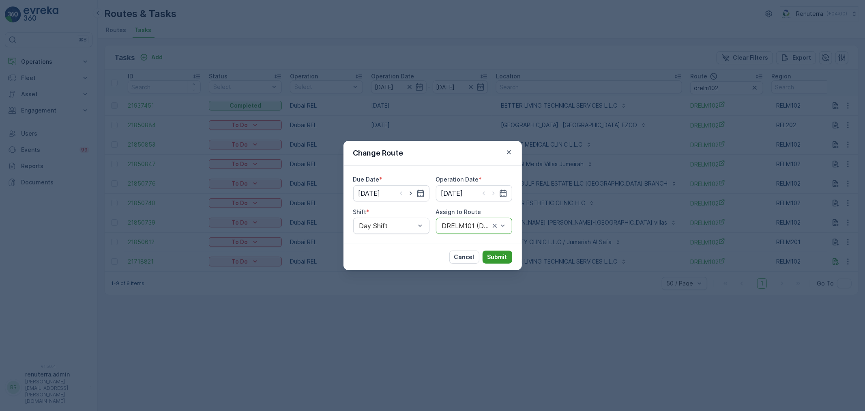
click at [504, 254] on p "Submit" at bounding box center [498, 257] width 20 height 8
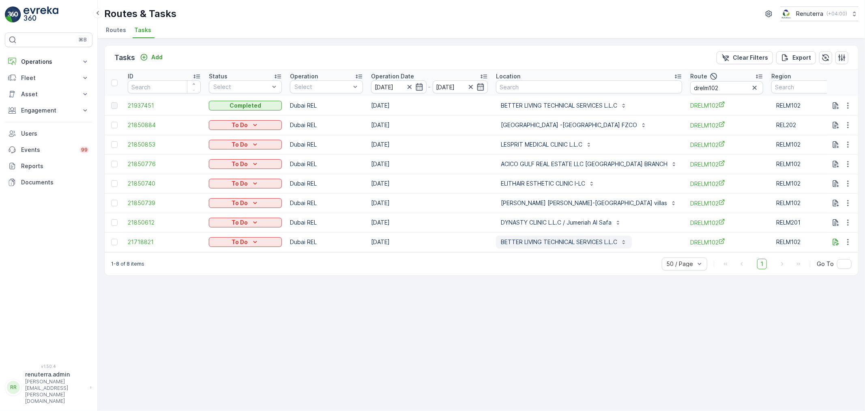
click at [574, 241] on p "BETTER LIVING TECHNICAL SERVICES L.L.C" at bounding box center [559, 242] width 116 height 8
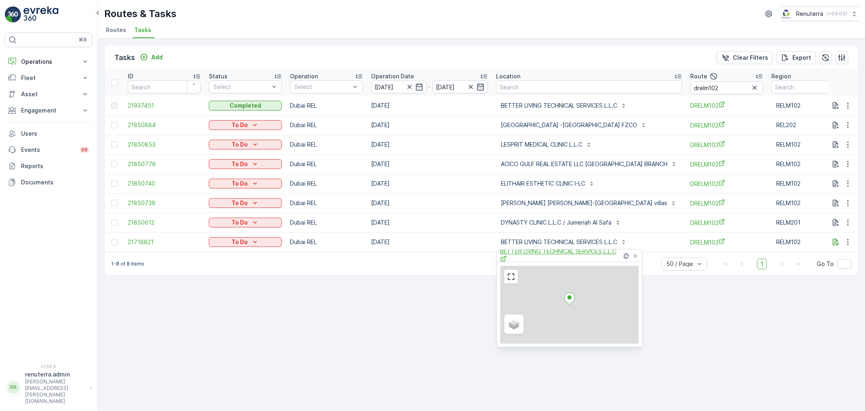
click at [543, 256] on span "BETTER LIVING TECHNICAL SERVICES L.L.C" at bounding box center [561, 255] width 122 height 17
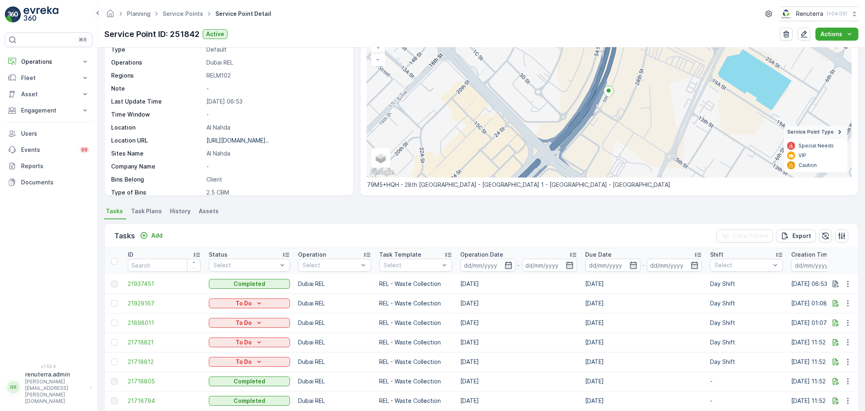
scroll to position [90, 0]
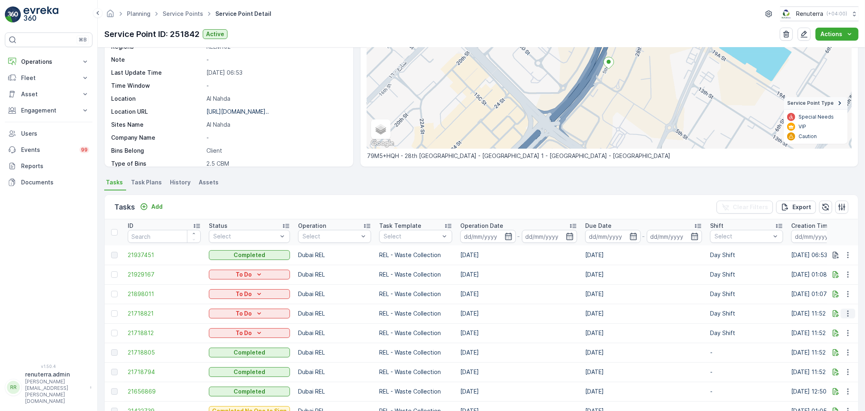
click at [847, 311] on icon "button" at bounding box center [847, 313] width 1 height 6
click at [836, 346] on span "Change Route" at bounding box center [827, 348] width 39 height 8
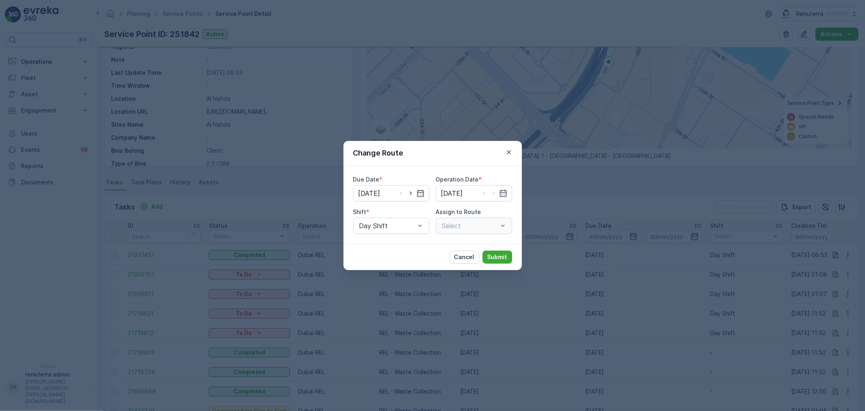
type input "[DATE]"
drag, startPoint x: 410, startPoint y: 189, endPoint x: 413, endPoint y: 193, distance: 5.0
click at [410, 190] on icon "button" at bounding box center [411, 193] width 8 height 8
type input "24.09.2025"
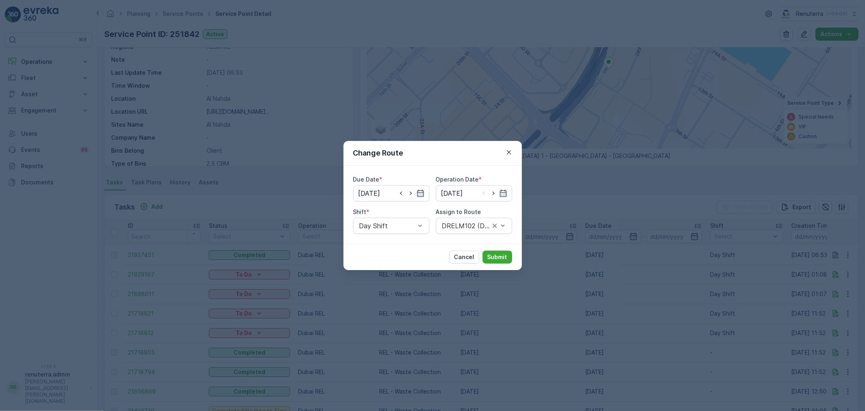
drag, startPoint x: 493, startPoint y: 190, endPoint x: 487, endPoint y: 215, distance: 26.4
click at [493, 191] on icon "button" at bounding box center [494, 193] width 8 height 8
type input "24.09.2025"
click at [502, 253] on p "Submit" at bounding box center [498, 257] width 20 height 8
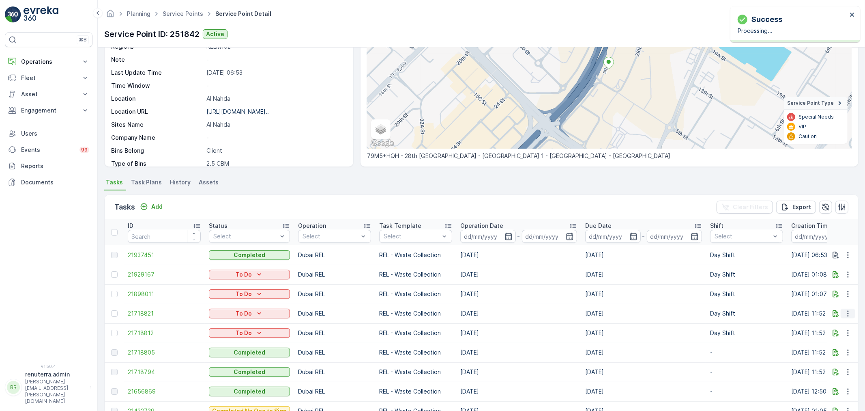
drag, startPoint x: 844, startPoint y: 309, endPoint x: 844, endPoint y: 316, distance: 7.7
click at [845, 309] on icon "button" at bounding box center [848, 313] width 8 height 8
click at [836, 344] on span "Change Route" at bounding box center [827, 348] width 39 height 8
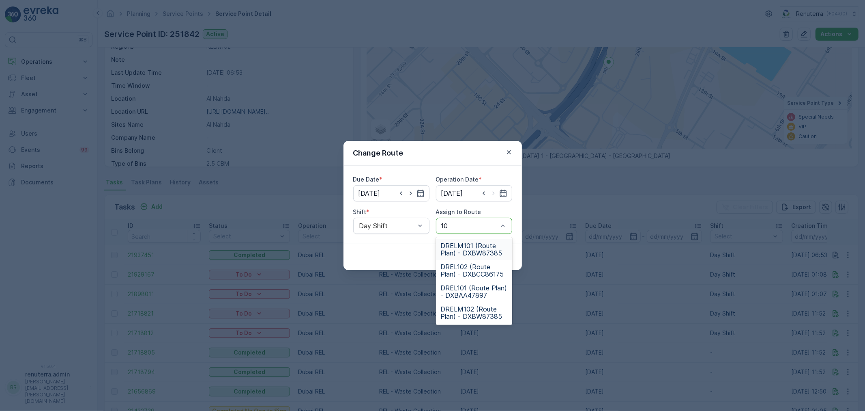
type input "102"
click at [464, 262] on div "DRELM102 (Route Plan) - DXBW87385" at bounding box center [474, 270] width 76 height 21
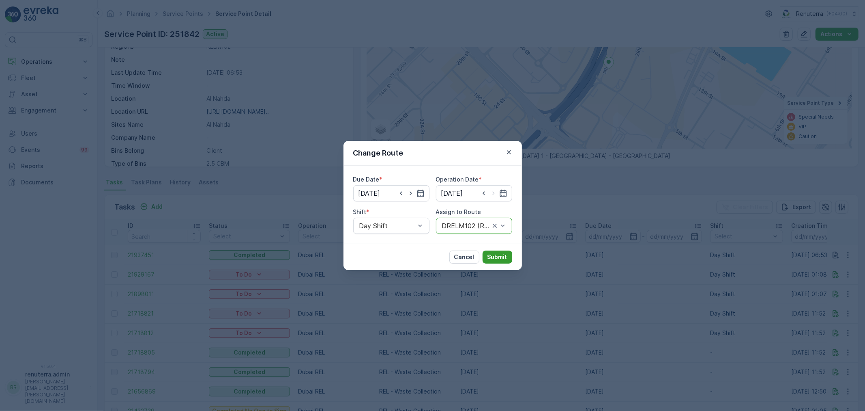
click at [493, 260] on p "Submit" at bounding box center [498, 257] width 20 height 8
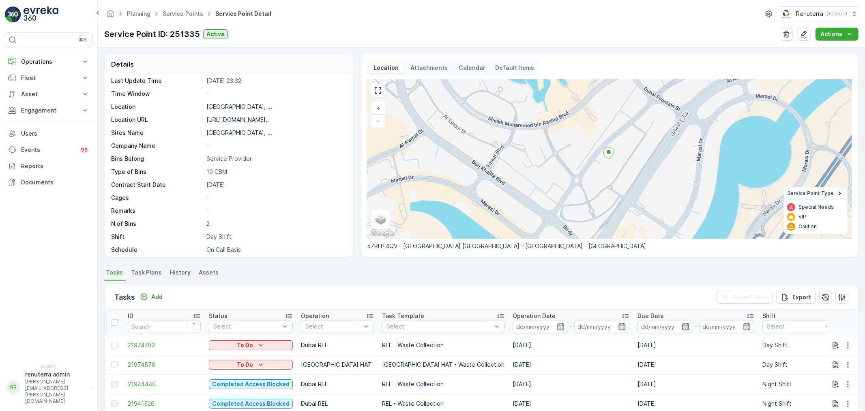
scroll to position [90, 0]
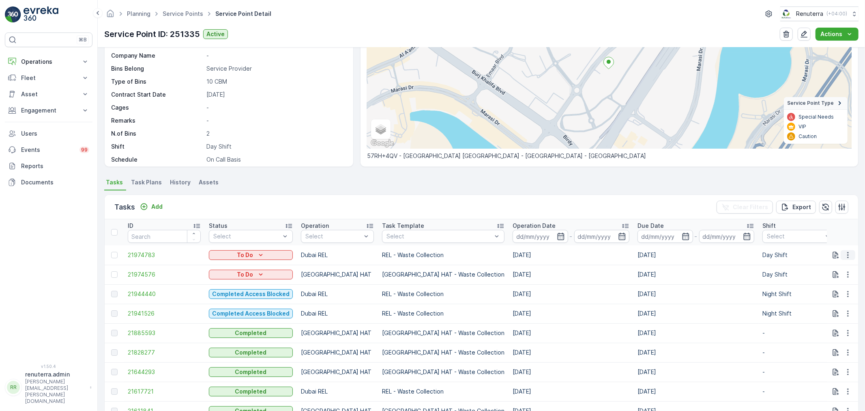
click at [848, 251] on icon "button" at bounding box center [848, 255] width 8 height 8
click at [838, 287] on span "Change Route" at bounding box center [827, 289] width 39 height 8
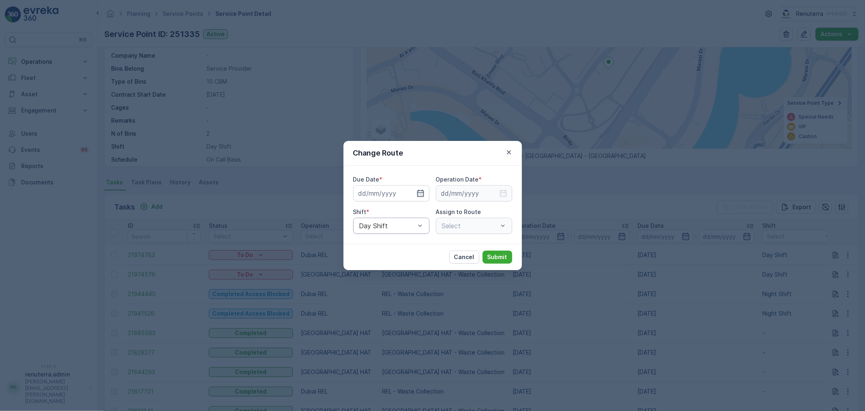
type input "[DATE]"
click at [407, 193] on icon "button" at bounding box center [411, 193] width 8 height 8
type input "[DATE]"
click at [503, 191] on icon "button" at bounding box center [503, 192] width 7 height 7
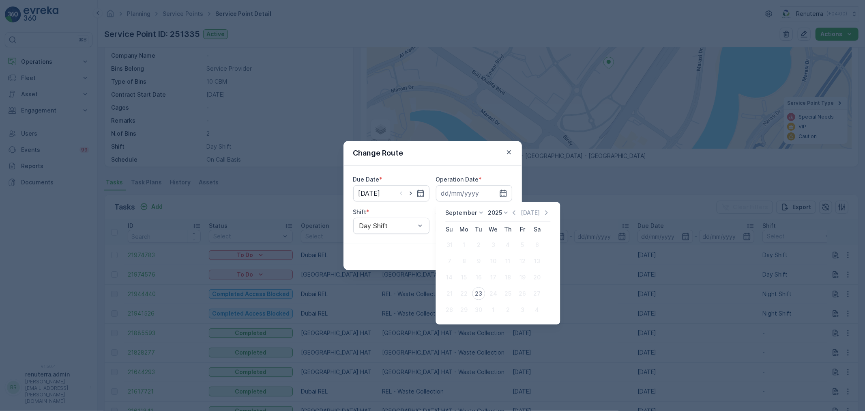
click at [473, 292] on div "23" at bounding box center [478, 293] width 13 height 13
type input "[DATE]"
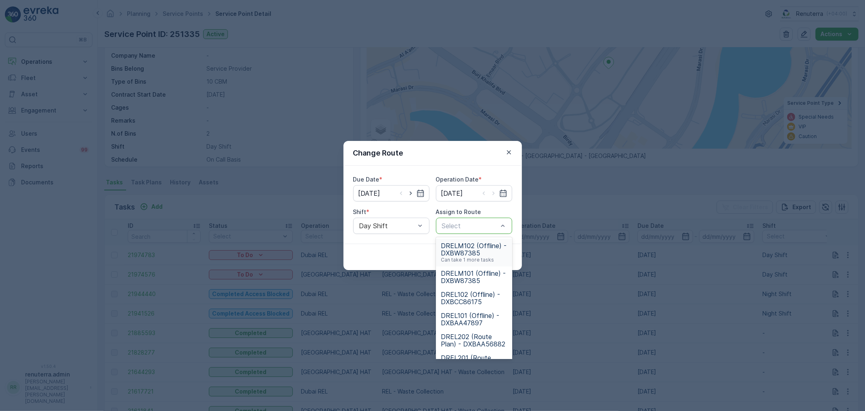
click at [449, 249] on span "DRELM102 (Offline) - DXBW87385" at bounding box center [474, 249] width 67 height 15
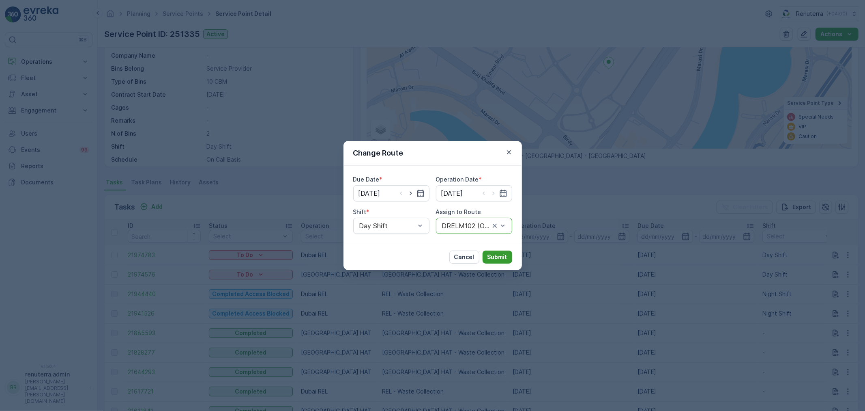
click at [504, 254] on p "Submit" at bounding box center [498, 257] width 20 height 8
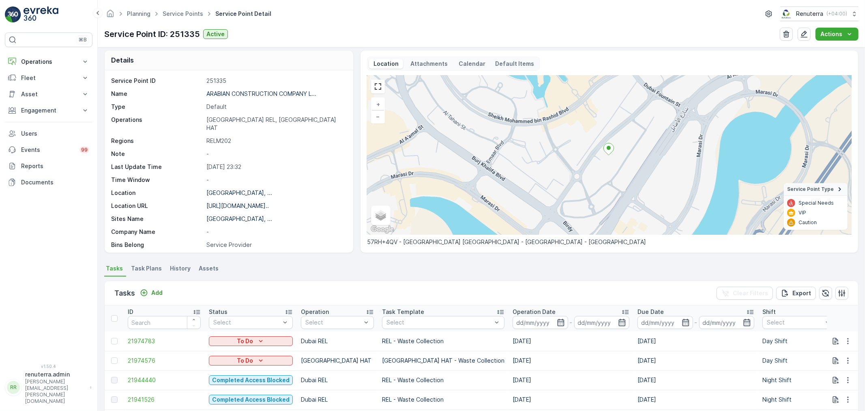
scroll to position [0, 0]
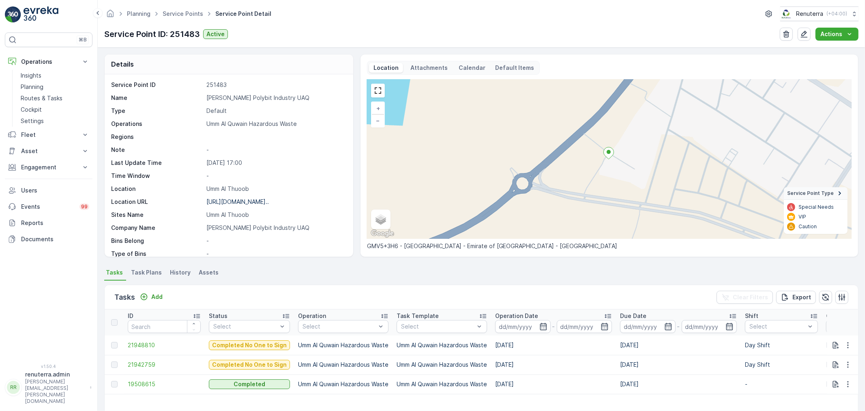
click at [185, 21] on div "Planning Service Points Service Point Detail Renuterra ( +04:00 ) Service Point…" at bounding box center [482, 23] width 768 height 47
click at [187, 17] on link "Service Points" at bounding box center [183, 13] width 41 height 7
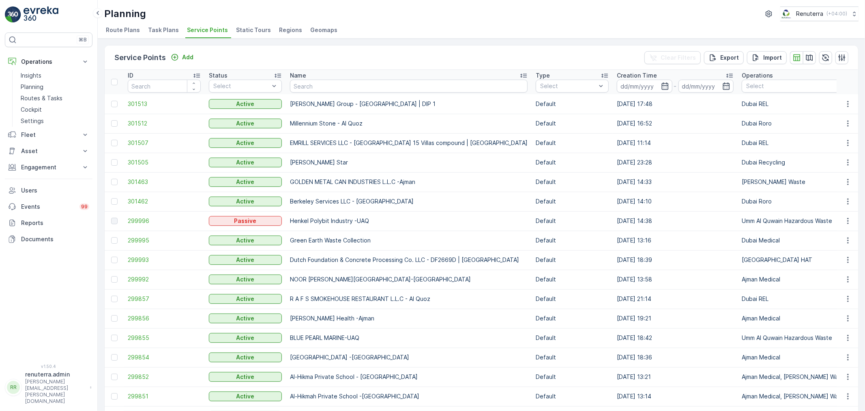
click at [332, 84] on input "text" at bounding box center [409, 86] width 238 height 13
type input "cent"
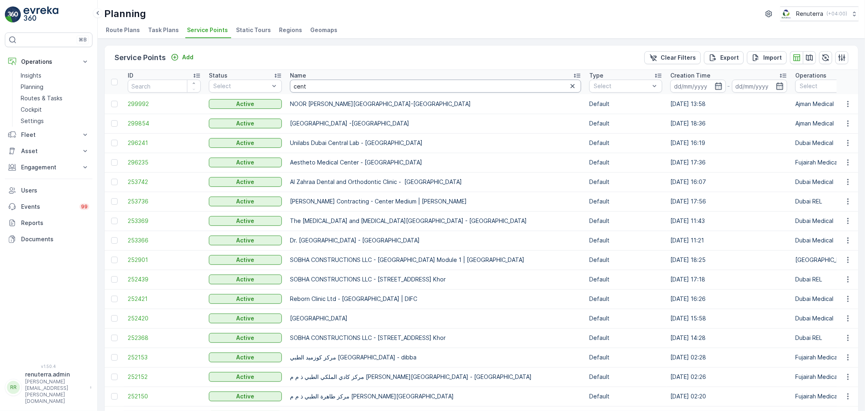
click at [314, 84] on input "cent" at bounding box center [435, 86] width 291 height 13
type input "centra"
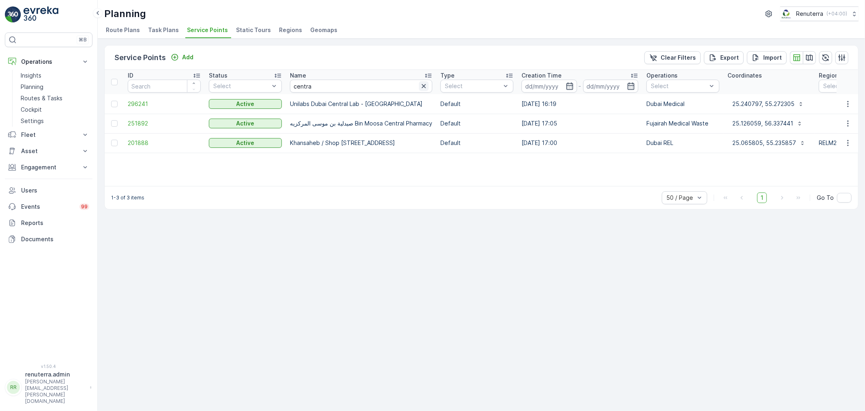
click at [428, 86] on icon "button" at bounding box center [424, 86] width 8 height 8
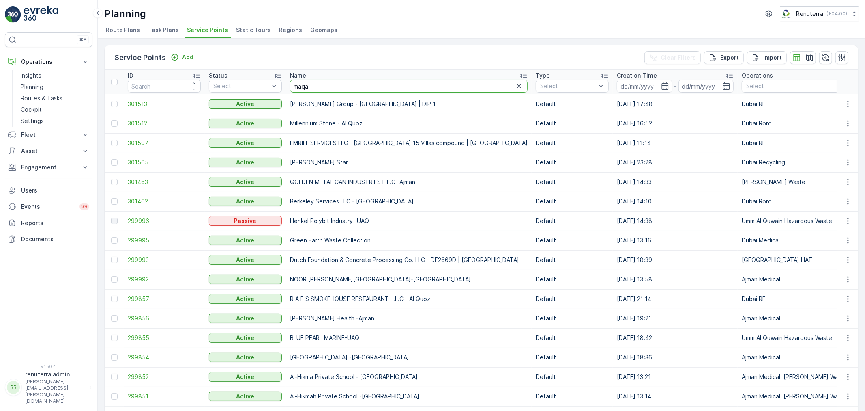
type input "maqad"
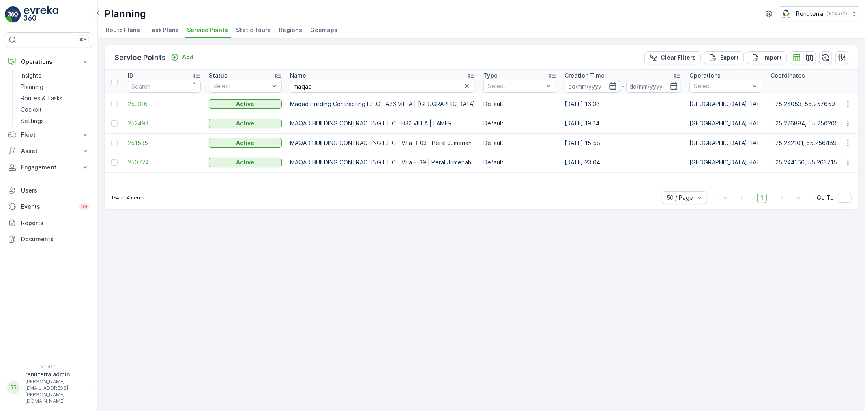
click at [143, 122] on span "252493" at bounding box center [164, 123] width 73 height 8
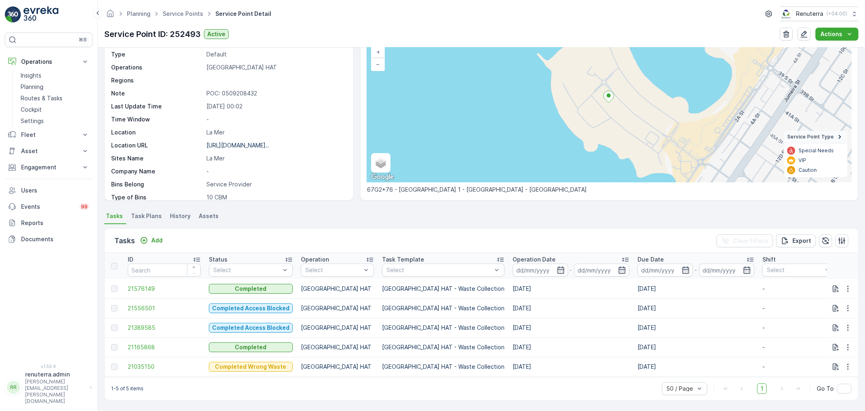
scroll to position [60, 0]
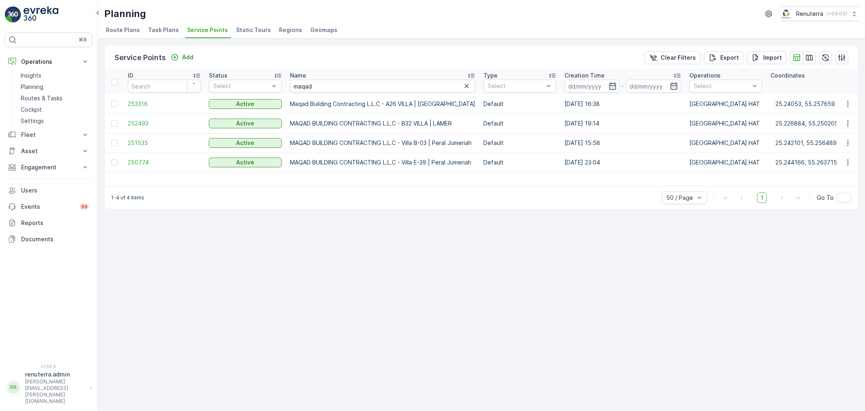
click at [637, 359] on div "Service Points Add Clear Filters Export Import ID Status Select Name maqad Type…" at bounding box center [482, 225] width 768 height 372
click at [570, 273] on div "Service Points Add Clear Filters Export Import ID Status Select Name maqad Type…" at bounding box center [482, 225] width 768 height 372
drag, startPoint x: 465, startPoint y: 84, endPoint x: 417, endPoint y: 84, distance: 48.3
click at [464, 84] on icon "button" at bounding box center [467, 86] width 8 height 8
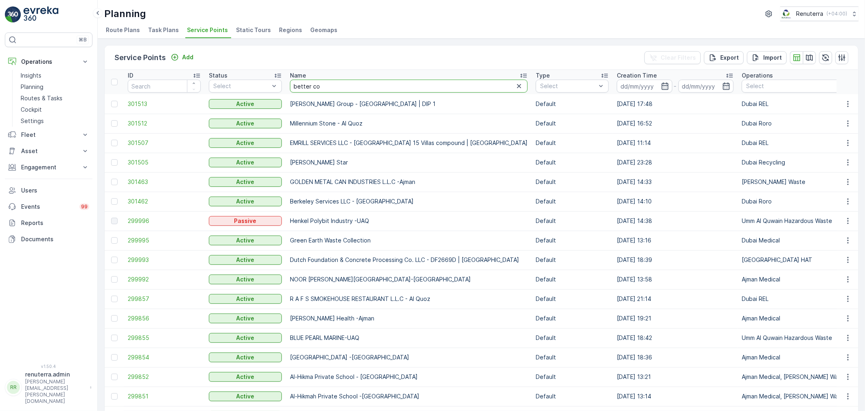
type input "better com"
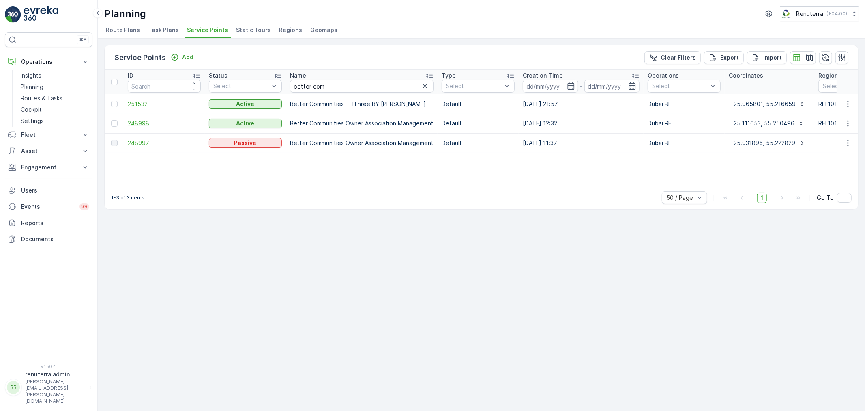
click at [144, 120] on span "248998" at bounding box center [164, 123] width 73 height 8
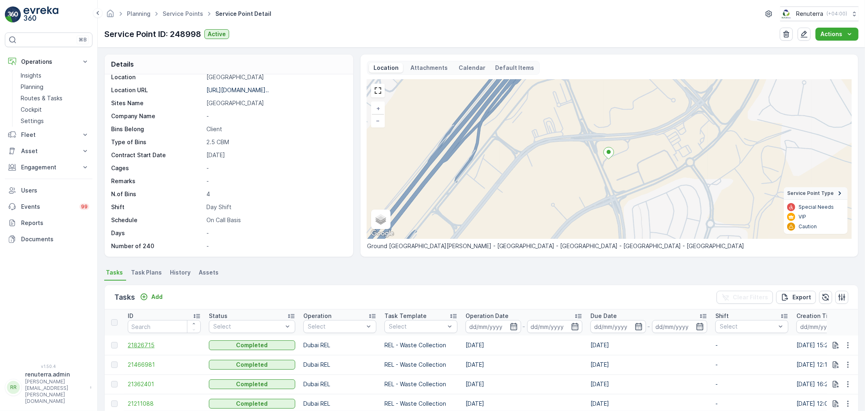
click at [147, 348] on span "21826715" at bounding box center [164, 345] width 73 height 8
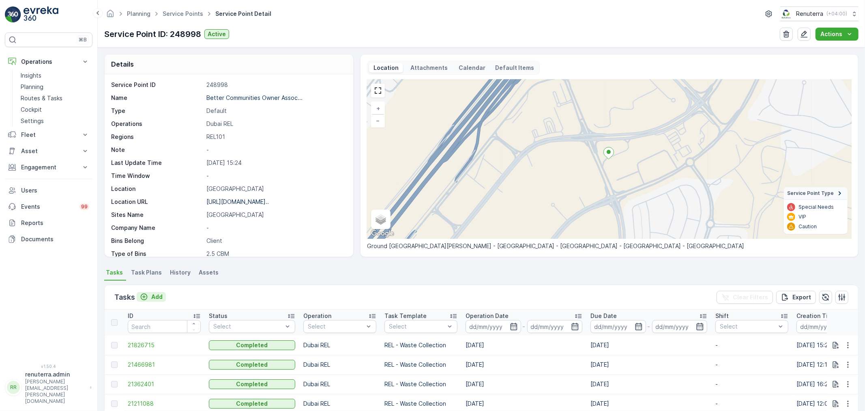
click at [156, 295] on p "Add" at bounding box center [156, 296] width 11 height 8
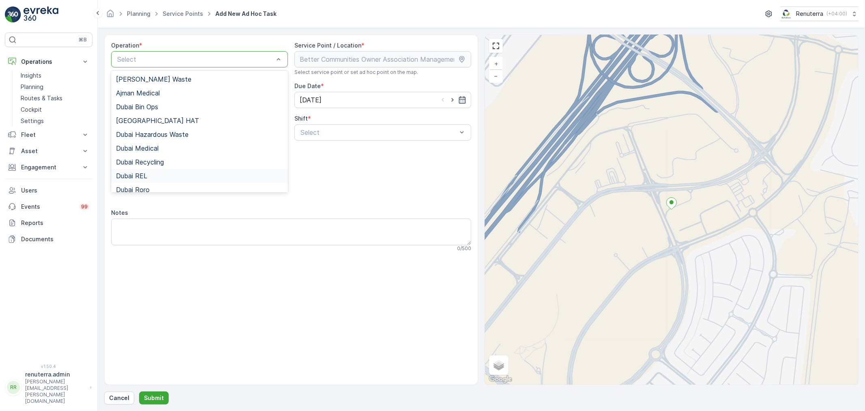
drag, startPoint x: 153, startPoint y: 174, endPoint x: 219, endPoint y: 163, distance: 66.8
click at [155, 175] on div "Dubai REL" at bounding box center [199, 175] width 167 height 7
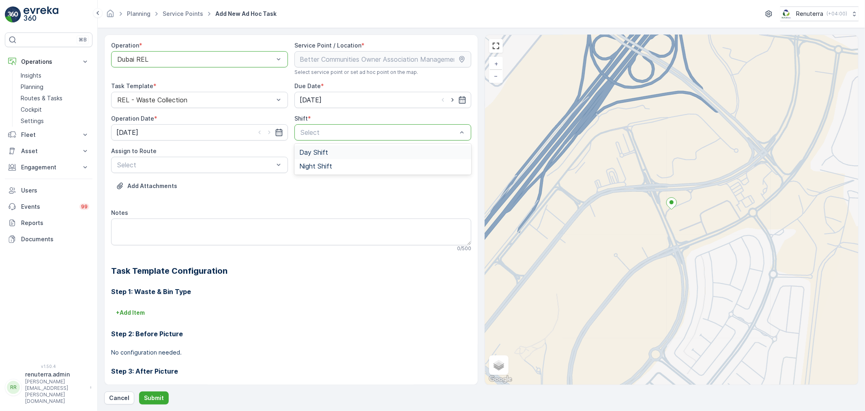
click at [170, 56] on div at bounding box center [195, 59] width 158 height 7
click at [365, 20] on div "Planning Service Points Add New Ad Hoc Task Renuterra ( +04:00 )" at bounding box center [481, 13] width 755 height 15
click at [122, 399] on p "Cancel" at bounding box center [119, 397] width 20 height 8
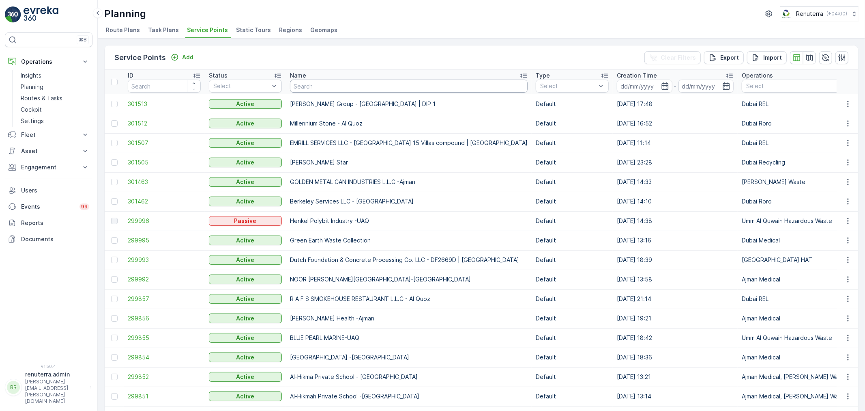
click at [420, 86] on input "text" at bounding box center [409, 86] width 238 height 13
type input "mush"
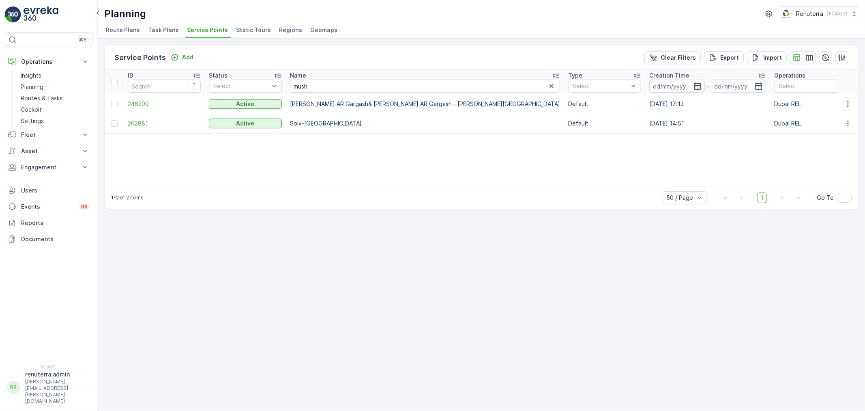
click at [142, 127] on span "202881" at bounding box center [164, 123] width 73 height 8
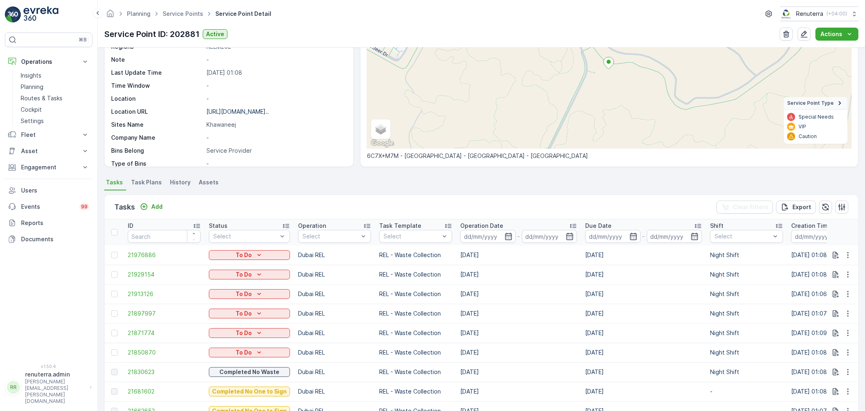
scroll to position [135, 0]
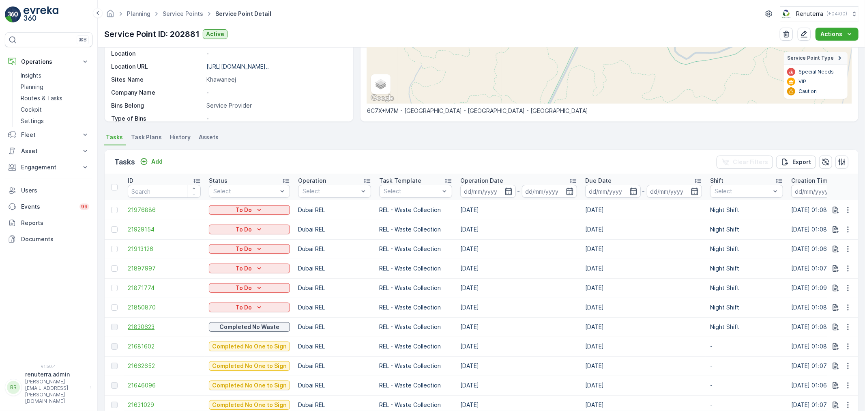
click at [149, 327] on span "21830623" at bounding box center [164, 326] width 73 height 8
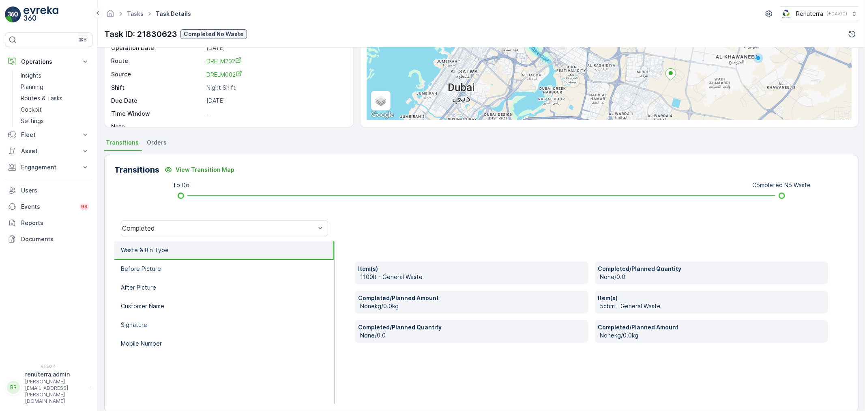
scroll to position [90, 0]
click at [183, 271] on li "Before Picture" at bounding box center [224, 268] width 220 height 19
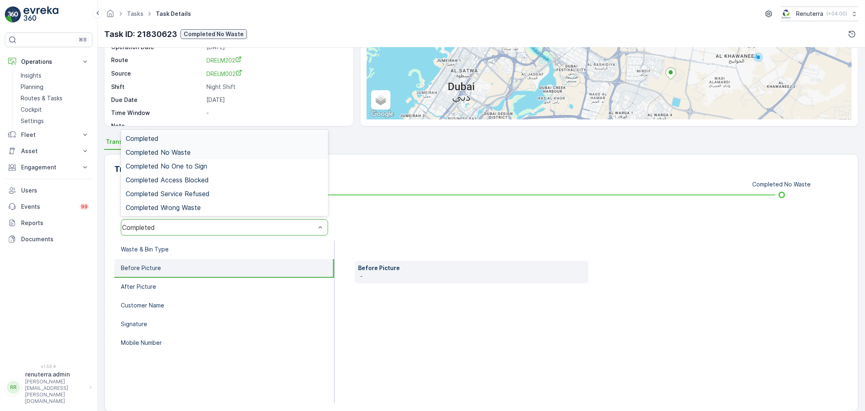
drag, startPoint x: 176, startPoint y: 147, endPoint x: 173, endPoint y: 151, distance: 5.0
click at [176, 147] on div "Completed No Waste" at bounding box center [224, 152] width 207 height 14
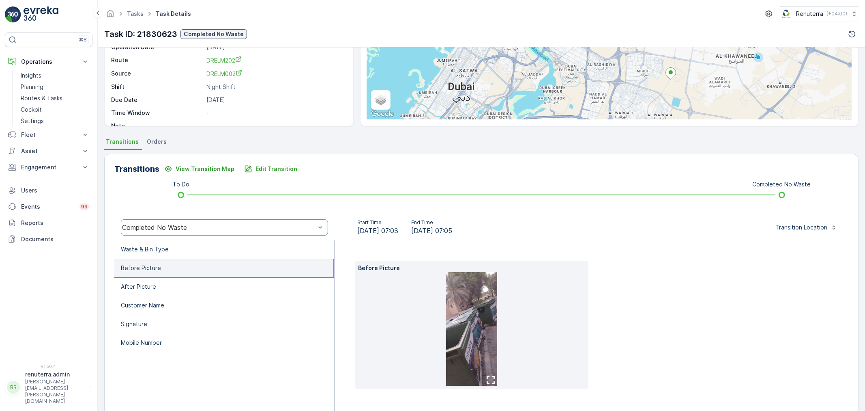
click at [470, 305] on img at bounding box center [471, 329] width 51 height 114
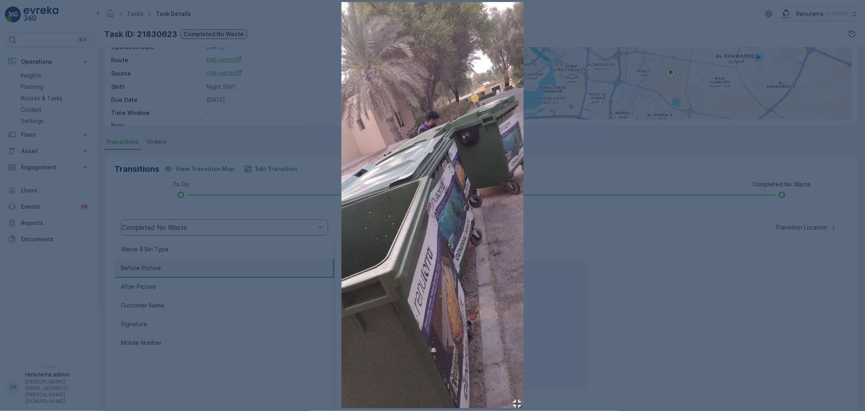
click at [306, 240] on div at bounding box center [432, 205] width 865 height 411
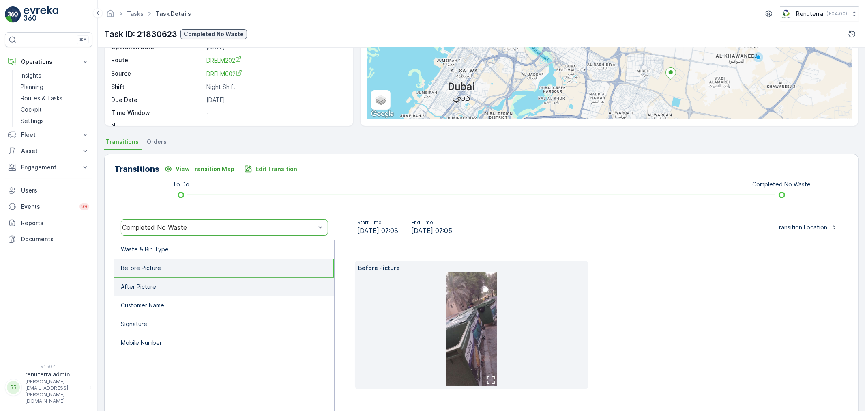
click at [202, 290] on li "After Picture" at bounding box center [224, 286] width 220 height 19
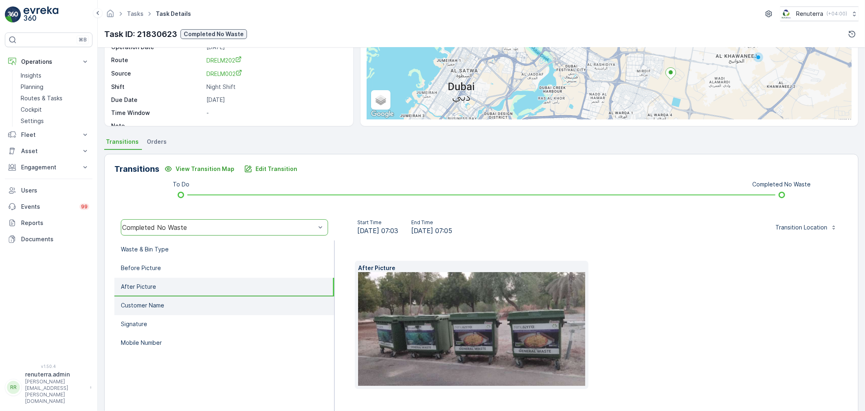
click at [172, 300] on li "Customer Name" at bounding box center [224, 305] width 220 height 19
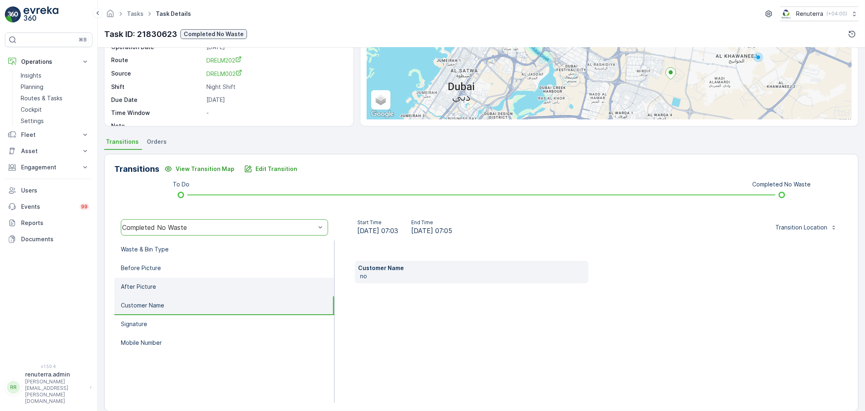
click at [155, 288] on li "After Picture" at bounding box center [224, 286] width 220 height 19
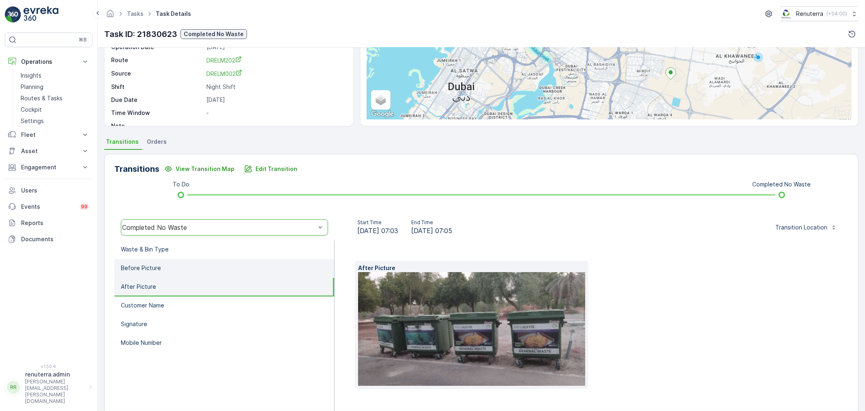
click at [167, 273] on li "Before Picture" at bounding box center [224, 268] width 220 height 19
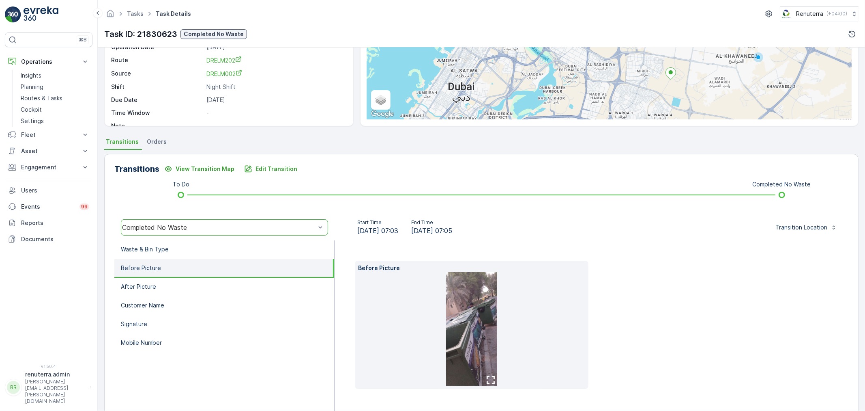
click at [469, 310] on img at bounding box center [471, 329] width 51 height 114
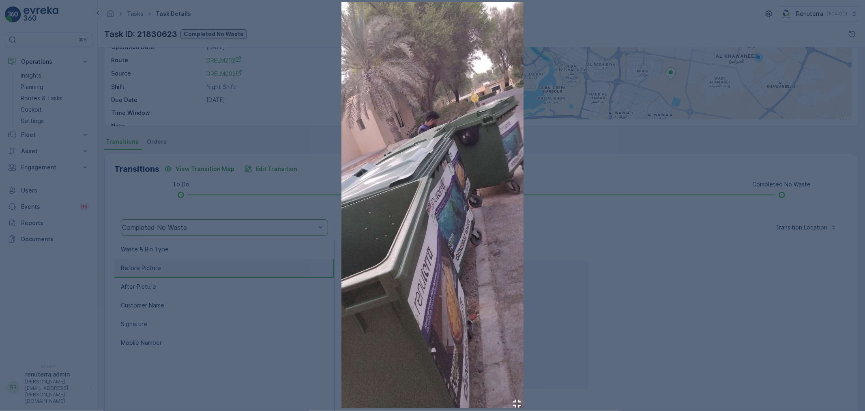
click at [137, 98] on div at bounding box center [432, 205] width 865 height 411
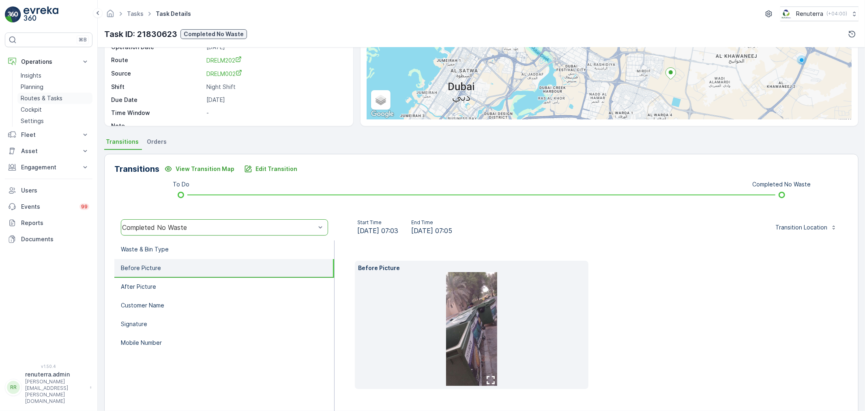
click at [39, 99] on p "Routes & Tasks" at bounding box center [42, 98] width 42 height 8
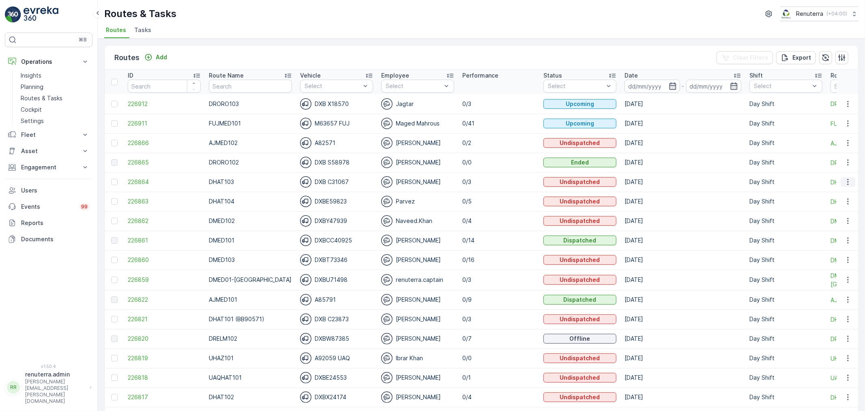
drag, startPoint x: 849, startPoint y: 180, endPoint x: 851, endPoint y: 183, distance: 4.2
click at [849, 180] on icon "button" at bounding box center [848, 182] width 8 height 8
click at [837, 224] on div "Change Assignee" at bounding box center [833, 227] width 62 height 11
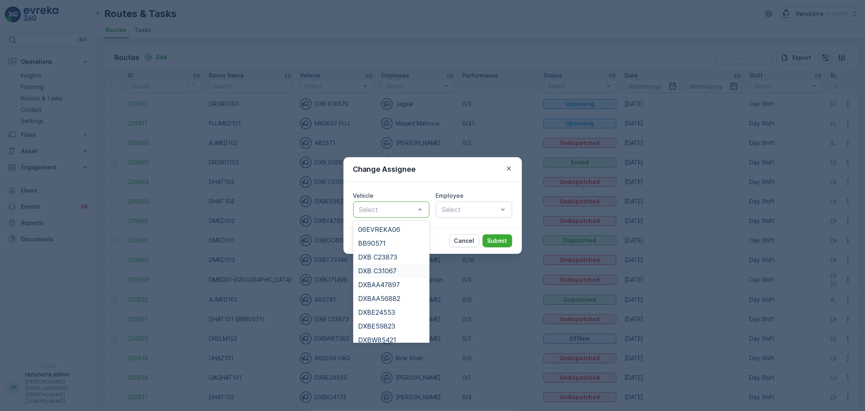
click at [398, 272] on div "DXB C31067" at bounding box center [391, 270] width 67 height 7
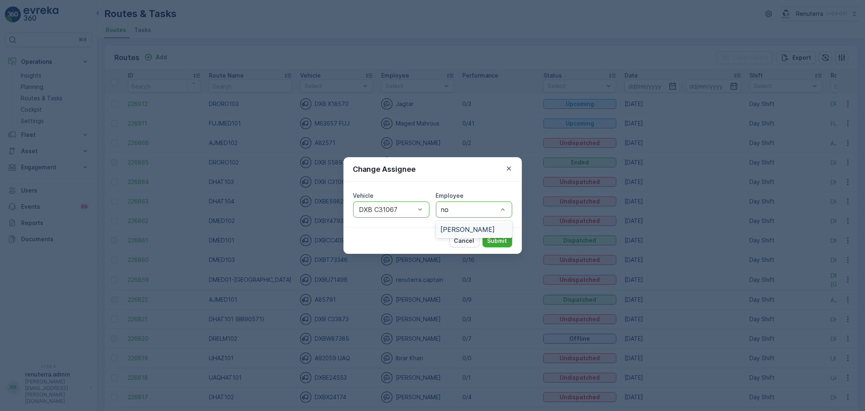
type input "noo"
click at [464, 219] on div "Vehicle option DXB C31067, selected. DXB C31067 Employee 1 result available for…" at bounding box center [433, 204] width 178 height 45
type input "noor"
click at [484, 226] on div "Noor Ghani" at bounding box center [474, 229] width 67 height 7
click at [492, 239] on p "Submit" at bounding box center [498, 240] width 20 height 8
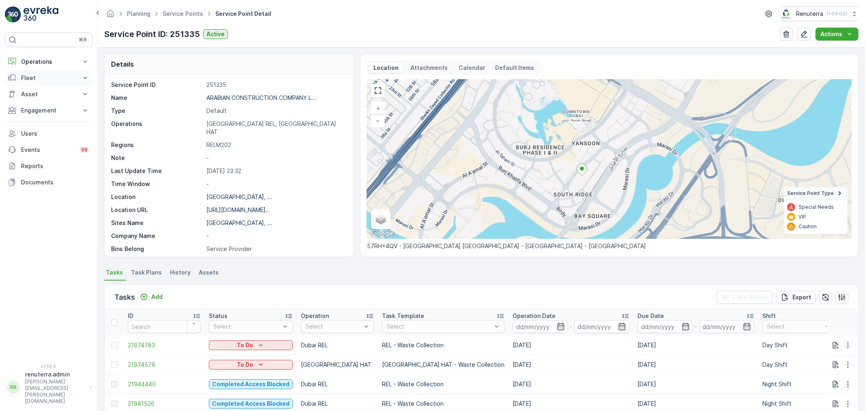
drag, startPoint x: 48, startPoint y: 58, endPoint x: 46, endPoint y: 80, distance: 22.4
click at [48, 59] on p "Operations" at bounding box center [48, 62] width 55 height 8
drag, startPoint x: 45, startPoint y: 85, endPoint x: 67, endPoint y: 76, distance: 24.2
click at [45, 84] on link "Planning" at bounding box center [54, 86] width 75 height 11
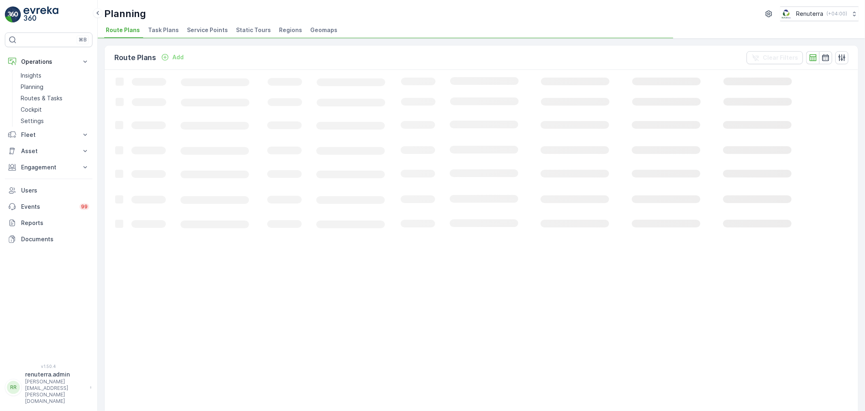
click at [199, 35] on li "Service Points" at bounding box center [208, 31] width 46 height 14
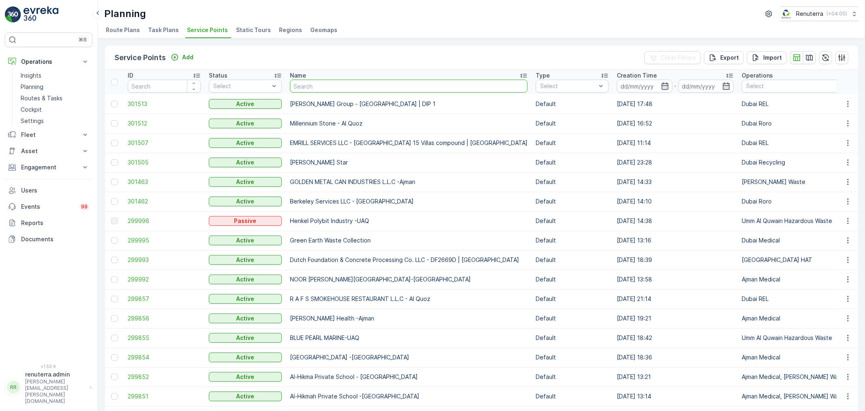
click at [320, 88] on input "text" at bounding box center [409, 86] width 238 height 13
type input "mur"
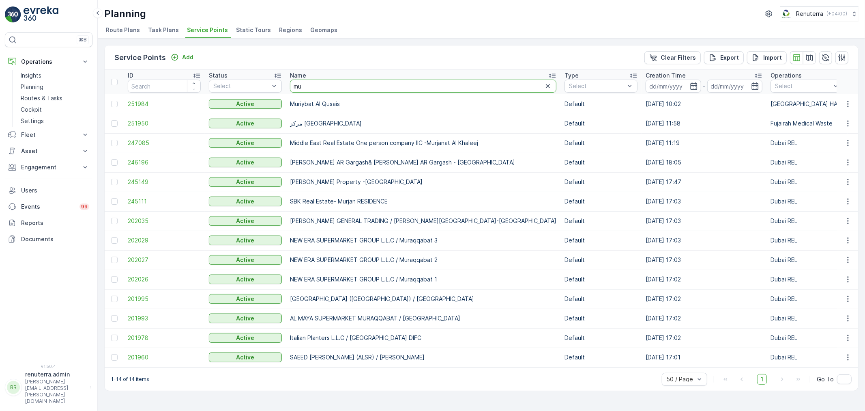
type input "mus"
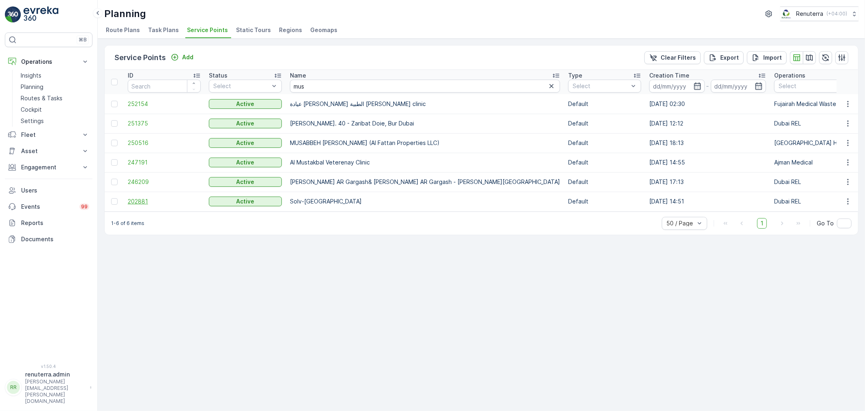
click at [135, 203] on span "202881" at bounding box center [164, 201] width 73 height 8
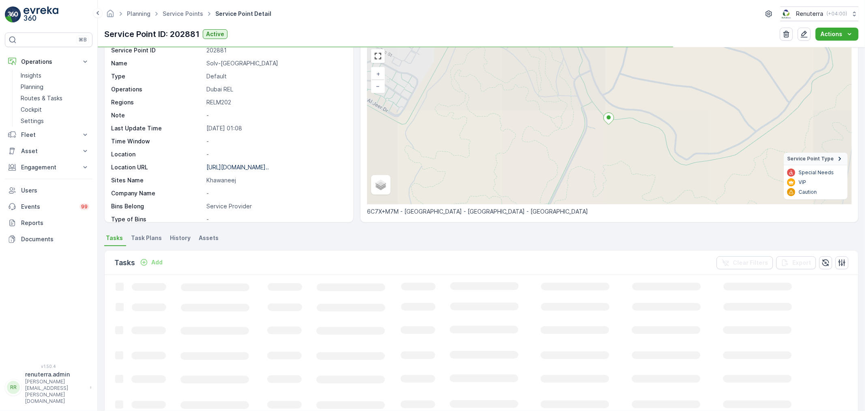
scroll to position [90, 0]
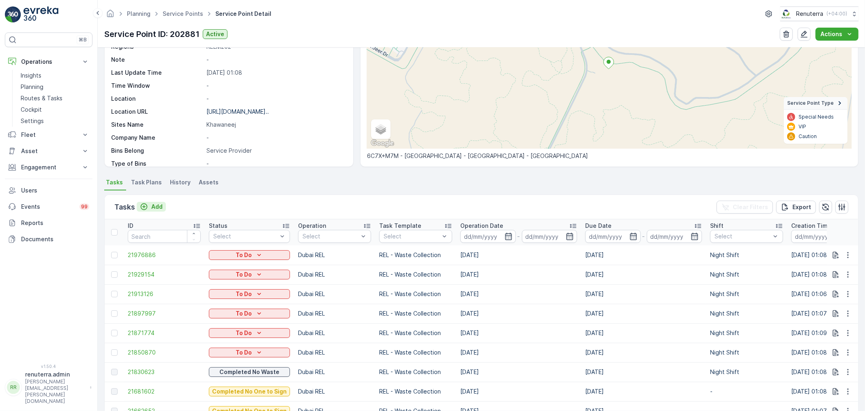
click at [155, 203] on p "Add" at bounding box center [156, 206] width 11 height 8
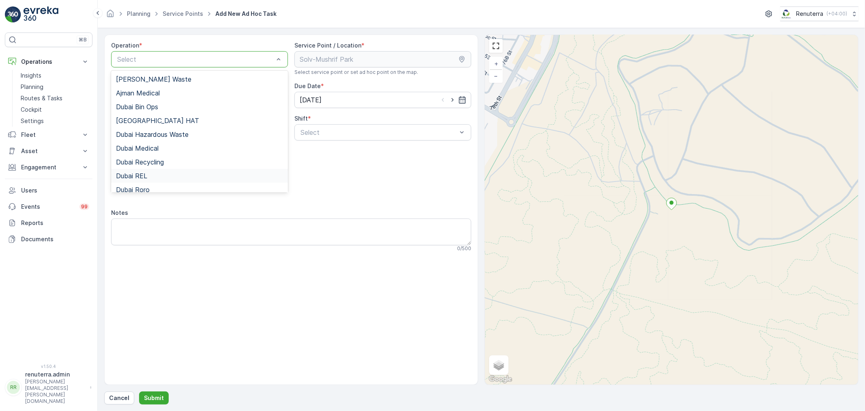
drag, startPoint x: 155, startPoint y: 172, endPoint x: 165, endPoint y: 176, distance: 10.9
click at [155, 172] on div "Dubai REL" at bounding box center [199, 175] width 167 height 7
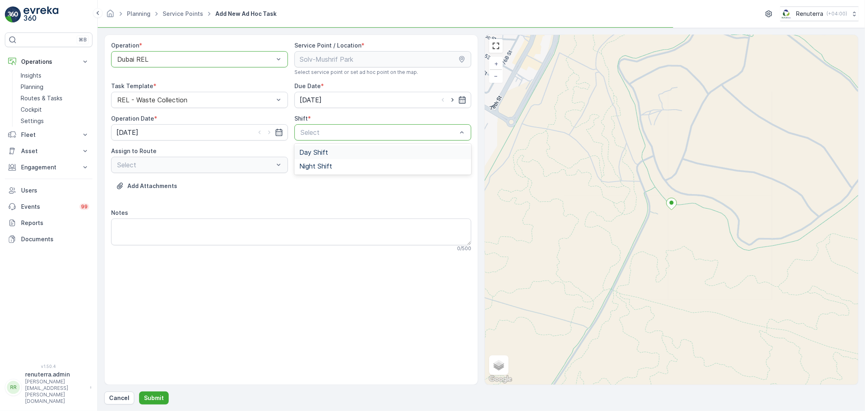
click at [312, 137] on div "Select" at bounding box center [383, 132] width 177 height 16
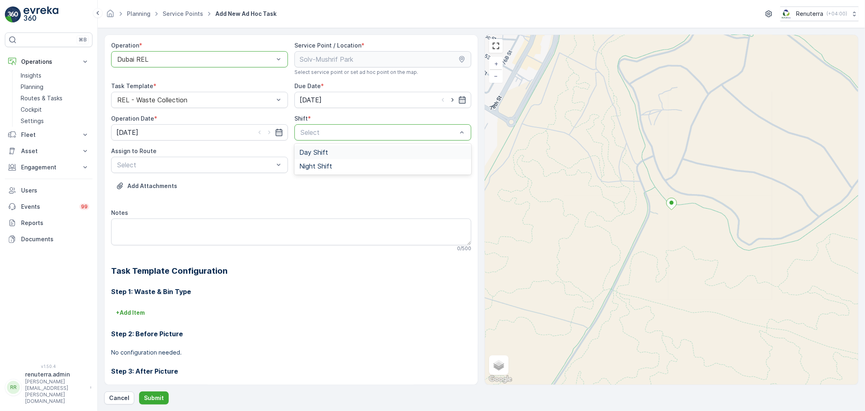
click at [314, 149] on span "Day Shift" at bounding box center [313, 151] width 29 height 7
drag, startPoint x: 210, startPoint y: 155, endPoint x: 206, endPoint y: 166, distance: 11.3
click at [209, 159] on div "Assign to Route Select" at bounding box center [199, 160] width 177 height 26
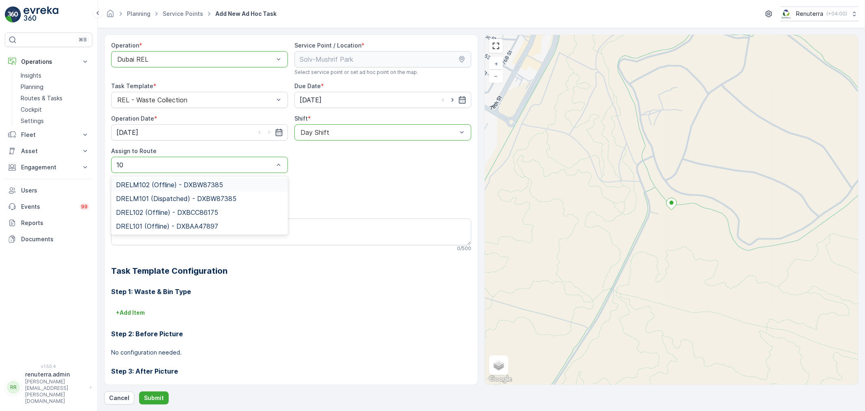
type input "102"
click at [168, 183] on span "DRELM102 (Offline) - DXBW87385" at bounding box center [169, 184] width 107 height 7
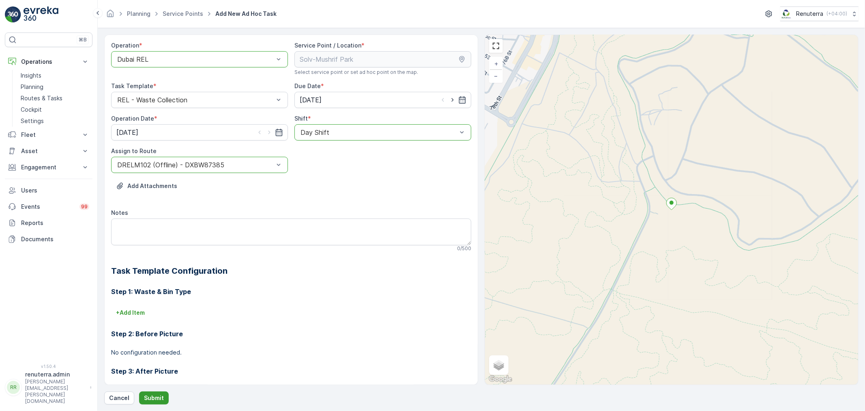
click at [145, 398] on p "Submit" at bounding box center [154, 397] width 20 height 8
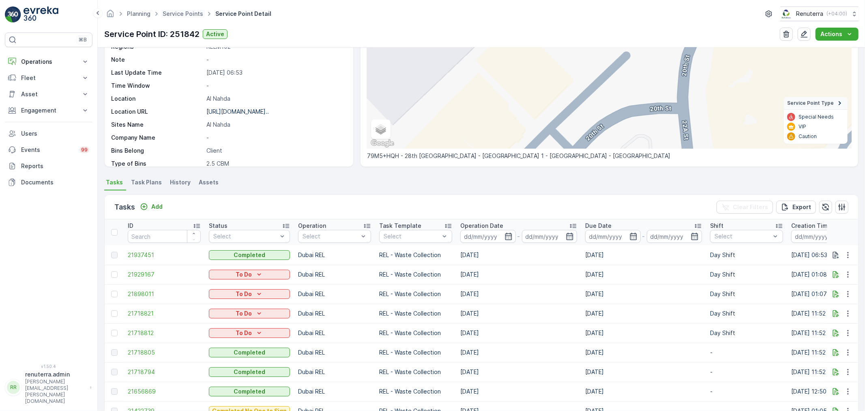
scroll to position [90, 0]
